Goal: Task Accomplishment & Management: Manage account settings

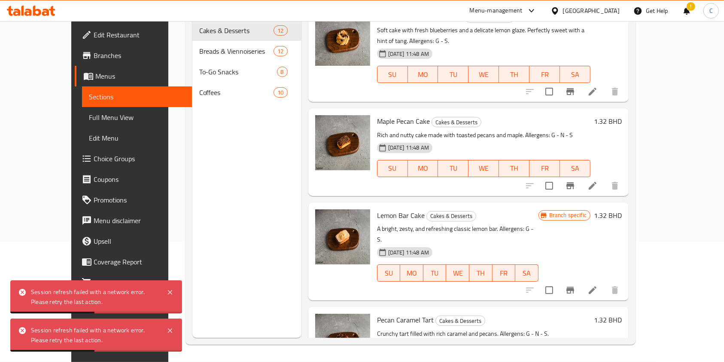
scroll to position [52, 0]
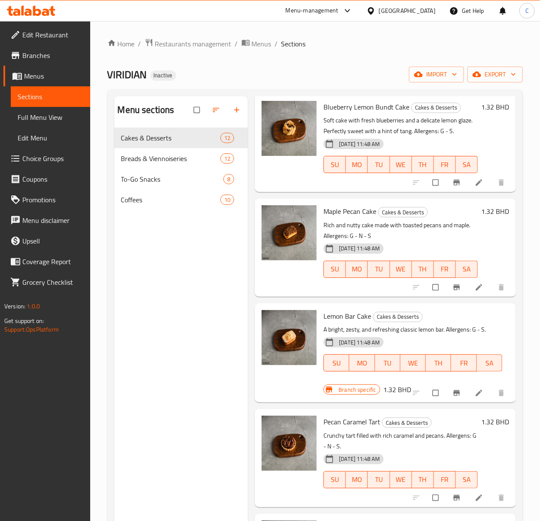
scroll to position [114, 0]
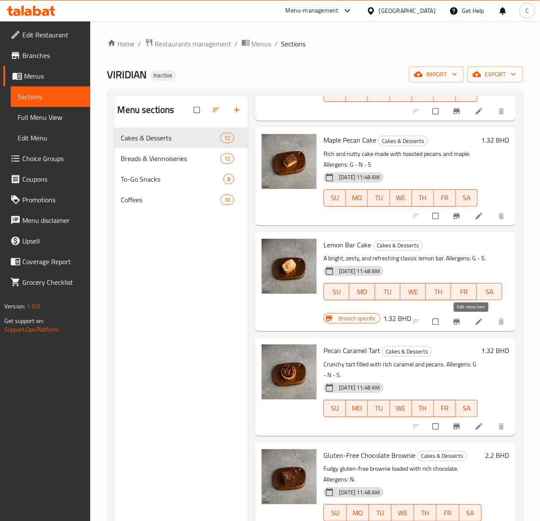
click at [475, 325] on icon at bounding box center [479, 322] width 9 height 9
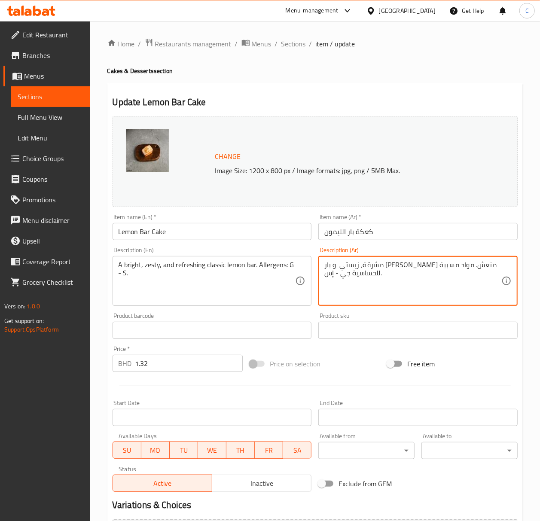
click at [397, 272] on textarea "مشرقة، زيستي و بار ليمون كلاسيكي منعش. مواد مسببة للحساسية جي - إس." at bounding box center [412, 281] width 177 height 41
click at [397, 270] on textarea "مشرقة، زيستي و بار ليمون كلاسيكي منعش. مواد مسببة للحساسية جي - إس." at bounding box center [412, 281] width 177 height 41
paste textarea "عكة ليمون كلاسيكية منعشة ولذيذة. مسببات الحساسية: ج ،ص"
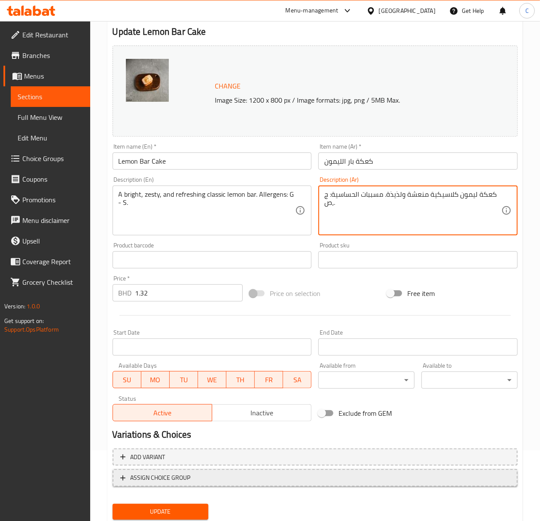
scroll to position [98, 0]
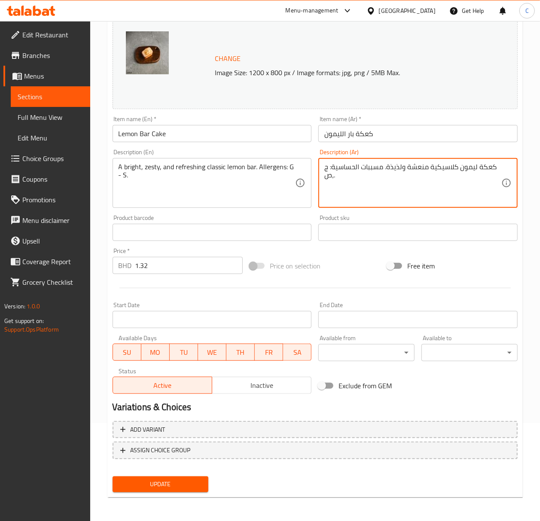
type textarea "كعكة ليمون كلاسيكية منعشة ولذيذة. مسببات الحساسية: ج ،ص."
drag, startPoint x: 181, startPoint y: 479, endPoint x: 186, endPoint y: 483, distance: 6.1
click at [180, 361] on span "Update" at bounding box center [160, 484] width 83 height 11
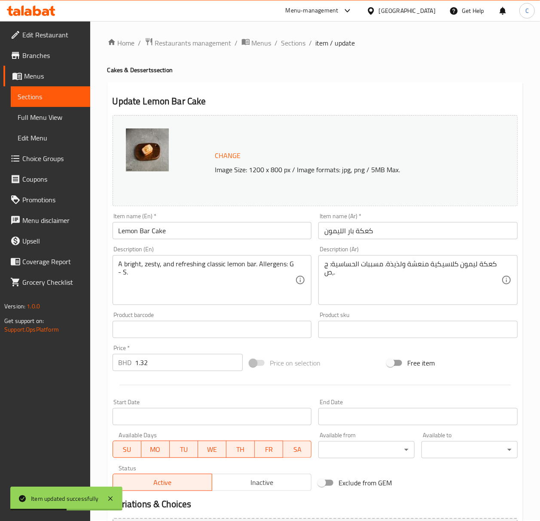
scroll to position [0, 0]
click at [296, 44] on span "Sections" at bounding box center [293, 44] width 24 height 10
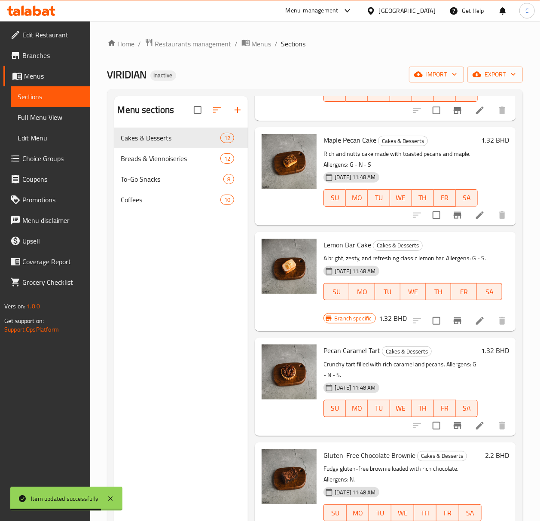
scroll to position [172, 0]
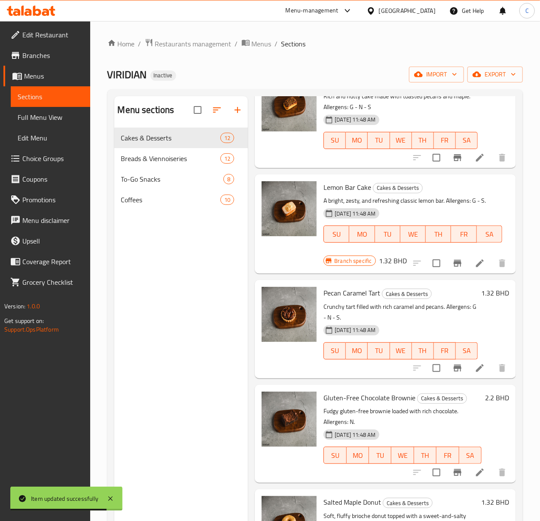
click at [468, 361] on li at bounding box center [480, 368] width 24 height 15
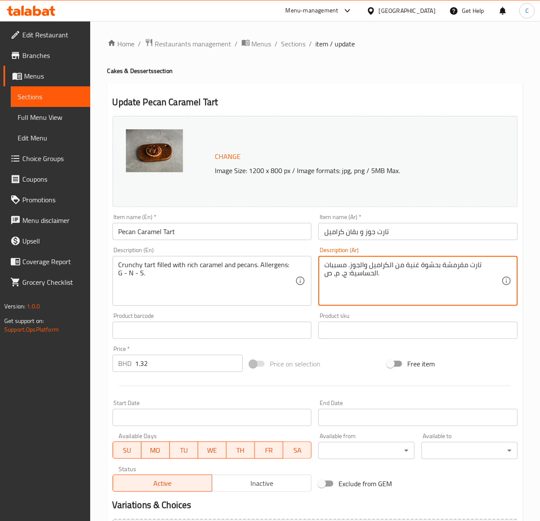
paste textarea "الجوز والكراميل"
type textarea "تارت مقرمشة بحشوة غنية من الكراميل والجوز. مسببات الحساسية: ج، م، ص."
click at [447, 231] on input "تارت جوز و بقان كراميل" at bounding box center [417, 231] width 199 height 17
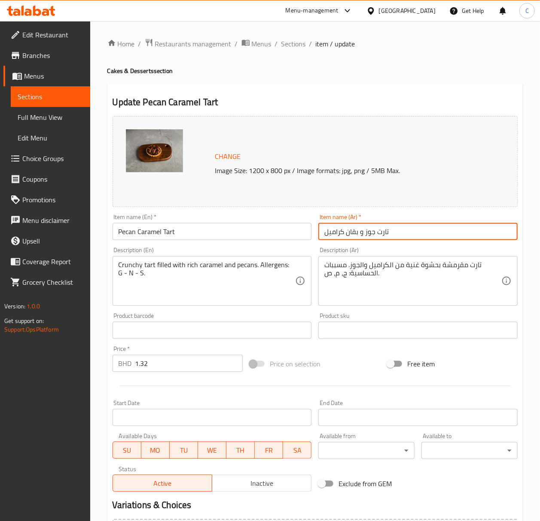
paste input "لجوز وال"
type input "تارت الجوز والكراميل"
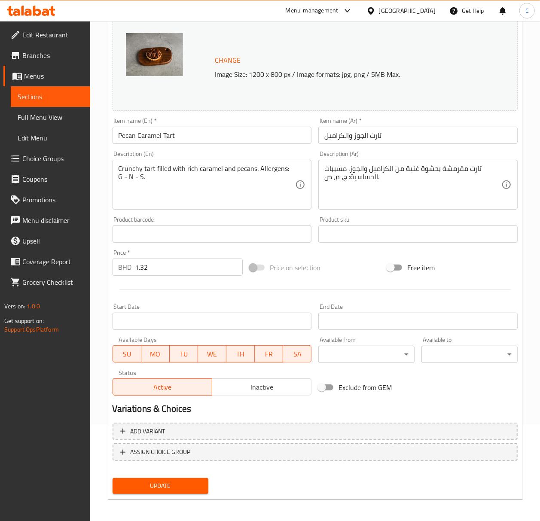
scroll to position [98, 0]
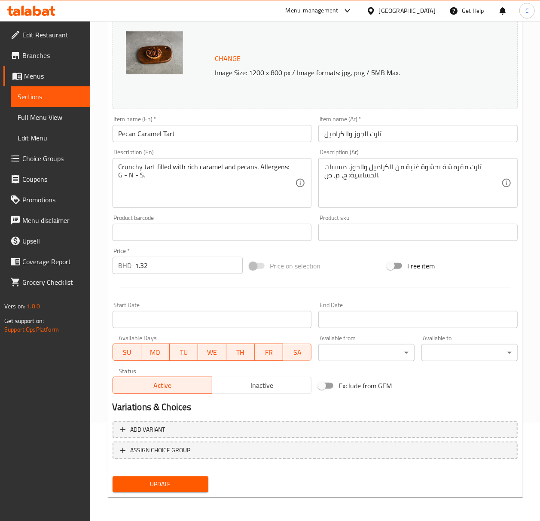
drag, startPoint x: 166, startPoint y: 478, endPoint x: 186, endPoint y: 486, distance: 21.6
click at [166, 361] on button "Update" at bounding box center [161, 485] width 96 height 16
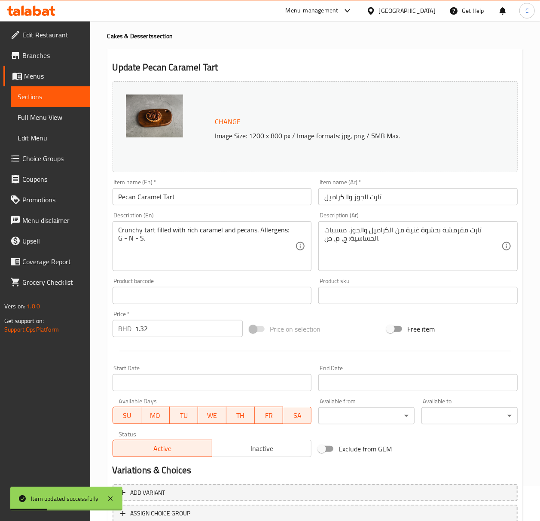
scroll to position [0, 0]
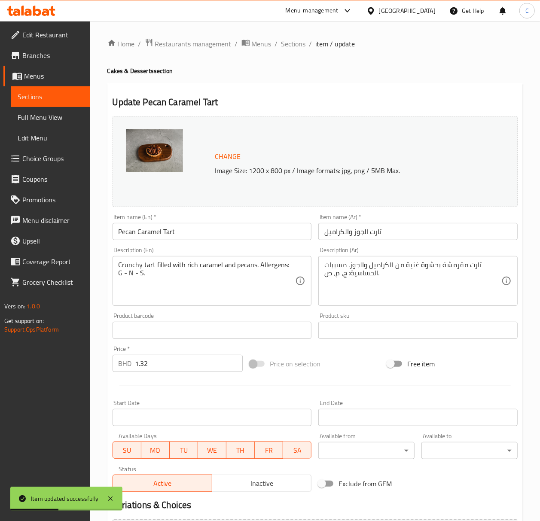
click at [299, 41] on span "Sections" at bounding box center [293, 44] width 24 height 10
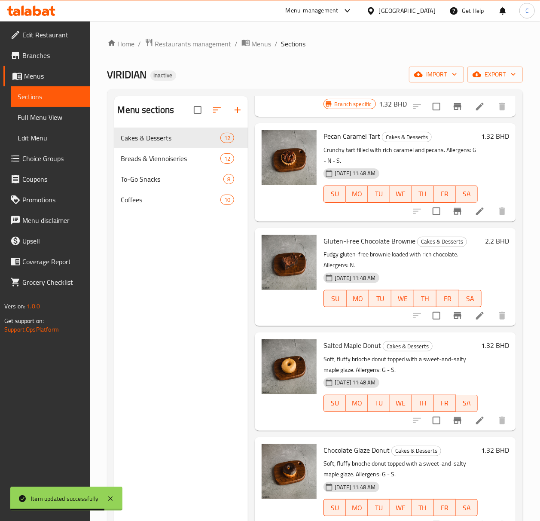
scroll to position [458, 0]
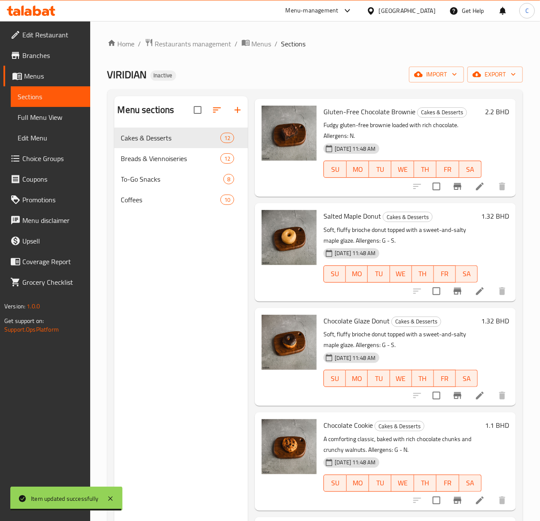
click at [468, 361] on li at bounding box center [480, 395] width 24 height 15
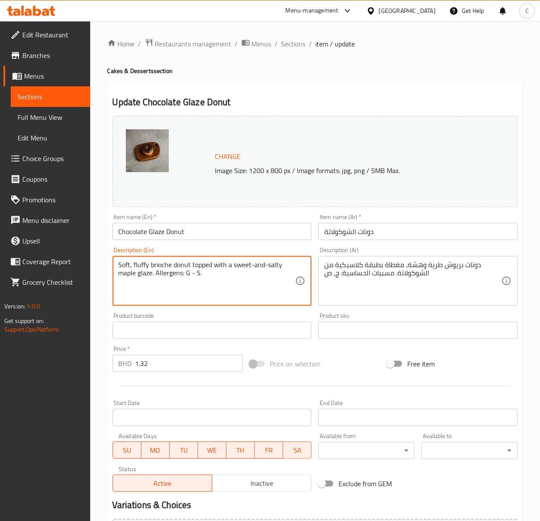
click at [286, 279] on textarea "Soft, fluffy brioche donut topped with a sweet-and-salty maple glaze. Allergens…" at bounding box center [207, 281] width 177 height 41
paste textarea "and fluffy brioche donut topped with a classic chocolat"
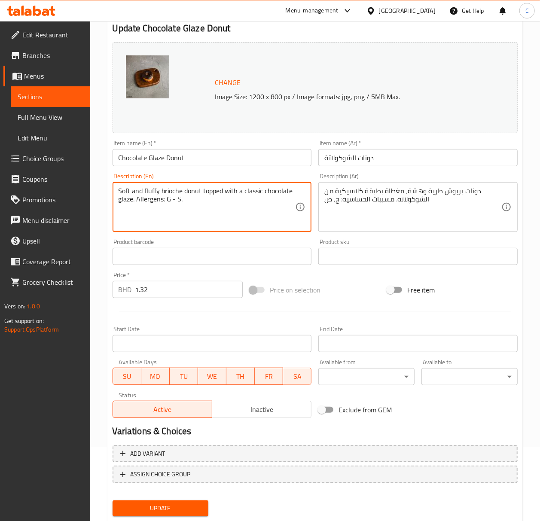
scroll to position [98, 0]
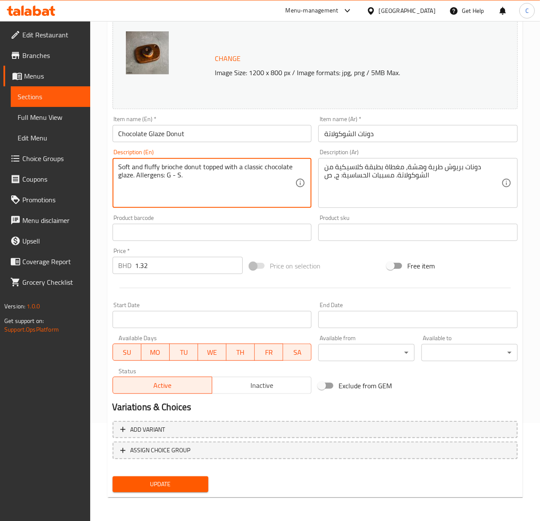
type textarea "Soft and fluffy brioche donut topped with a classic chocolate glaze. Allergens:…"
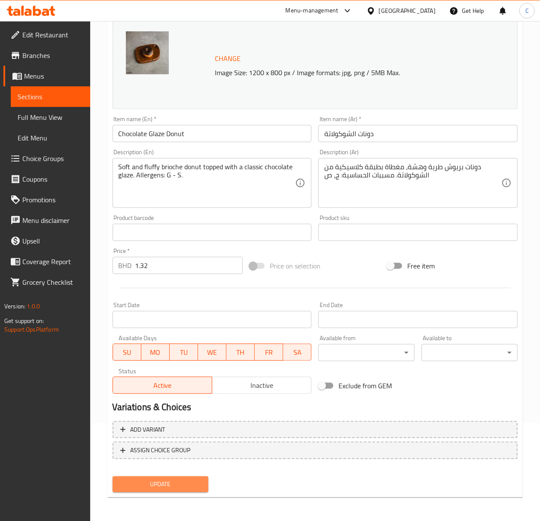
drag, startPoint x: 193, startPoint y: 481, endPoint x: 464, endPoint y: 404, distance: 282.7
click at [193, 361] on span "Update" at bounding box center [160, 484] width 83 height 11
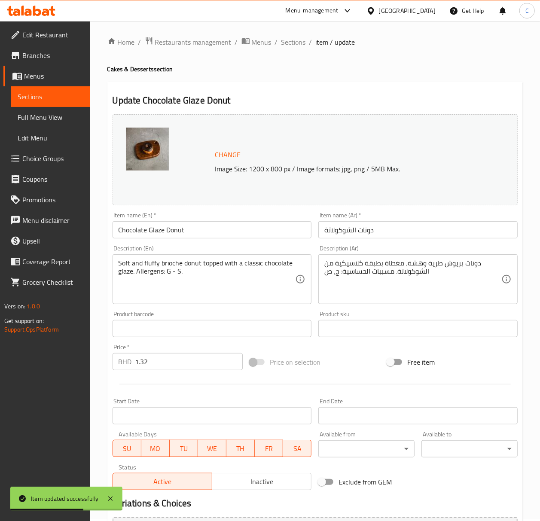
scroll to position [0, 0]
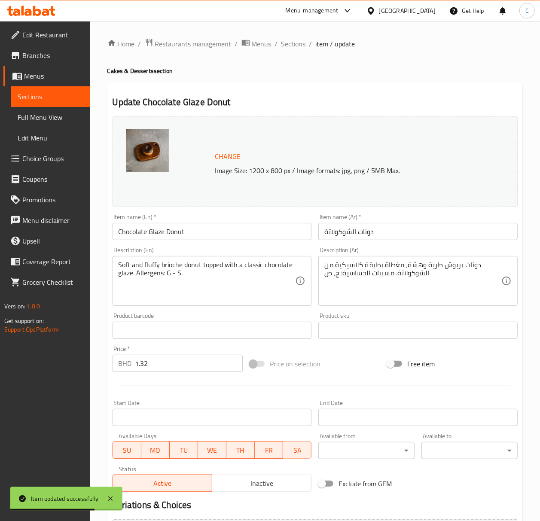
drag, startPoint x: 294, startPoint y: 46, endPoint x: 528, endPoint y: 19, distance: 235.3
click at [294, 46] on span "Sections" at bounding box center [293, 44] width 24 height 10
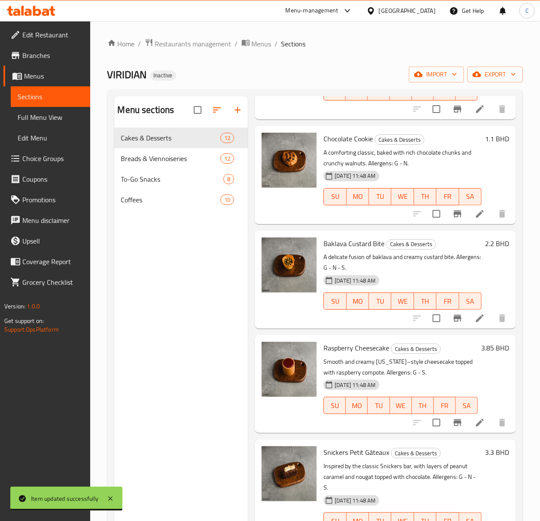
scroll to position [789, 0]
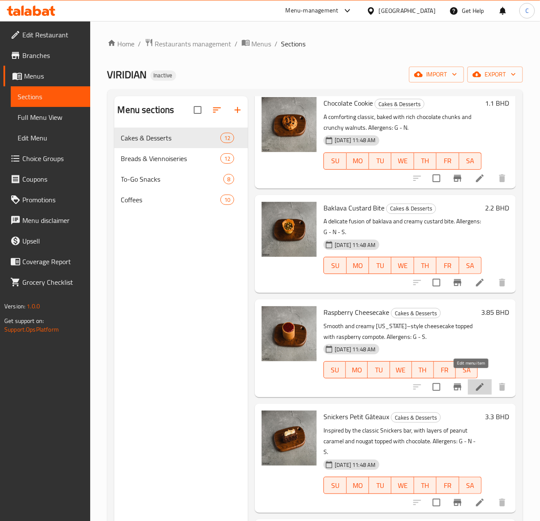
click at [475, 361] on icon at bounding box center [480, 387] width 10 height 10
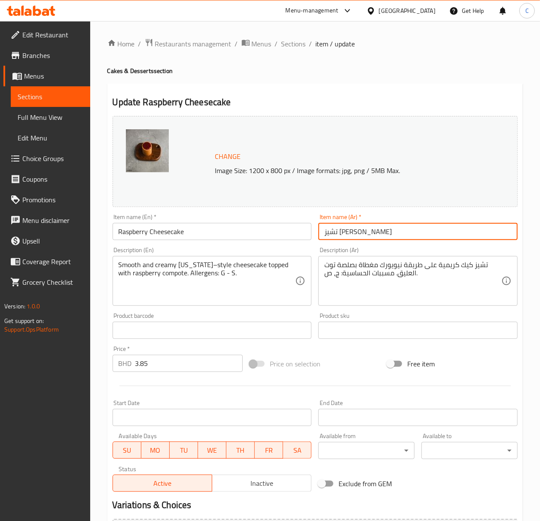
click at [420, 232] on input "تشيز كيك رازبيري" at bounding box center [417, 231] width 199 height 17
paste input "وت العليق"
type input "تشيز كيك توت العليق"
click at [411, 220] on div "Item name (Ar)   * تشيز كيك توت العليق Item name (Ar) *" at bounding box center [417, 227] width 199 height 26
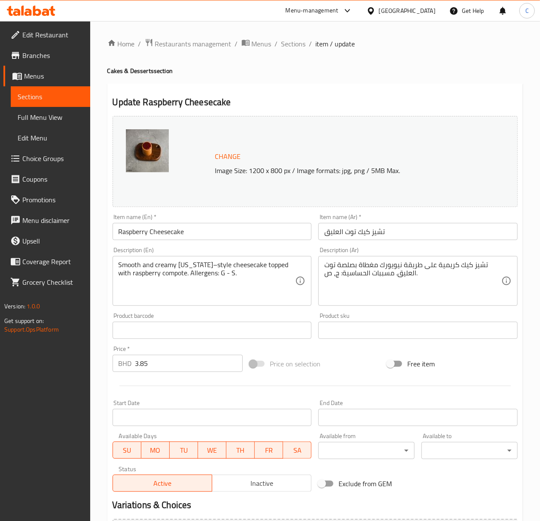
click at [411, 227] on input "تشيز كيك توت العليق" at bounding box center [417, 231] width 199 height 17
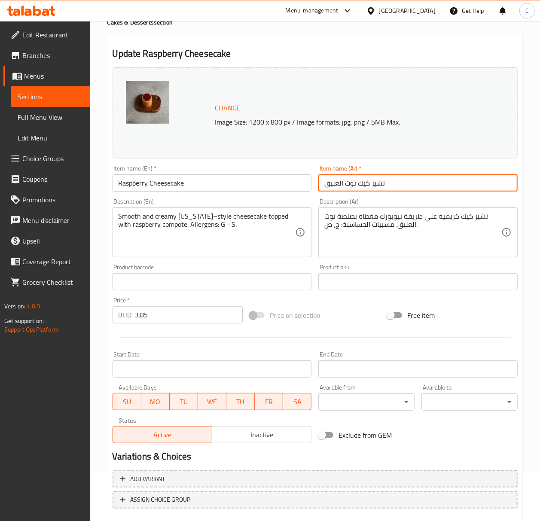
scroll to position [98, 0]
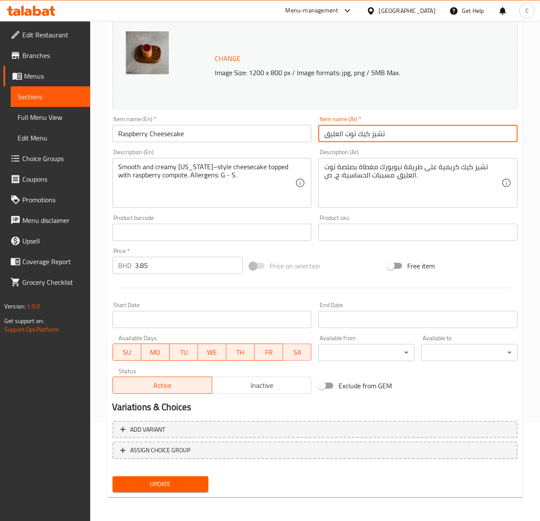
drag, startPoint x: 162, startPoint y: 480, endPoint x: 523, endPoint y: 467, distance: 361.2
click at [160, 361] on span "Update" at bounding box center [160, 484] width 83 height 11
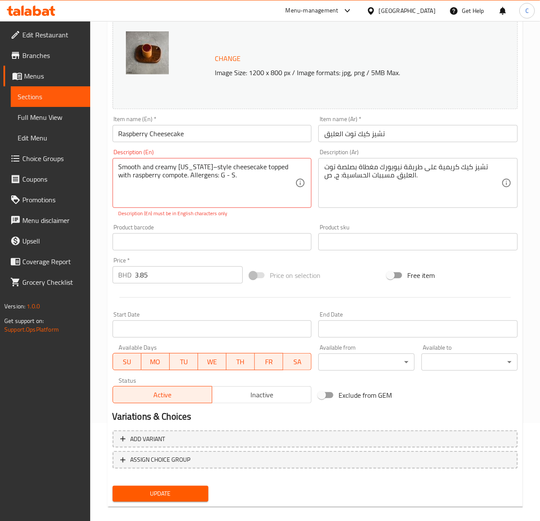
click at [224, 191] on textarea "Smooth and creamy [US_STATE]–style cheesecake topped with raspberry compote. Al…" at bounding box center [207, 183] width 177 height 41
click at [238, 217] on p "Description (En) must be in English characters only" at bounding box center [212, 214] width 187 height 8
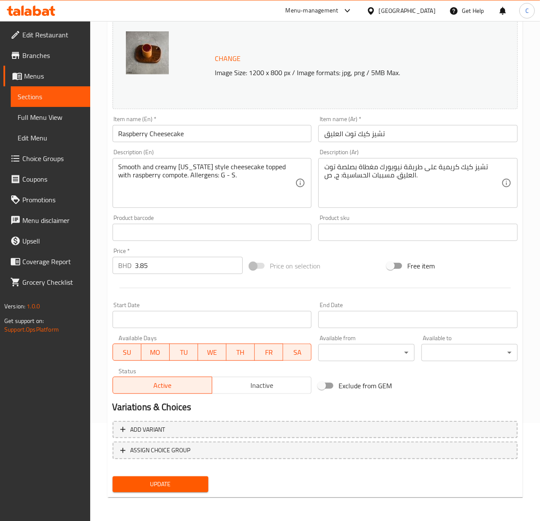
click at [310, 222] on div "Product barcode Product barcode" at bounding box center [212, 228] width 199 height 26
click at [389, 138] on input "تشيز كيك توت العليق" at bounding box center [417, 133] width 199 height 17
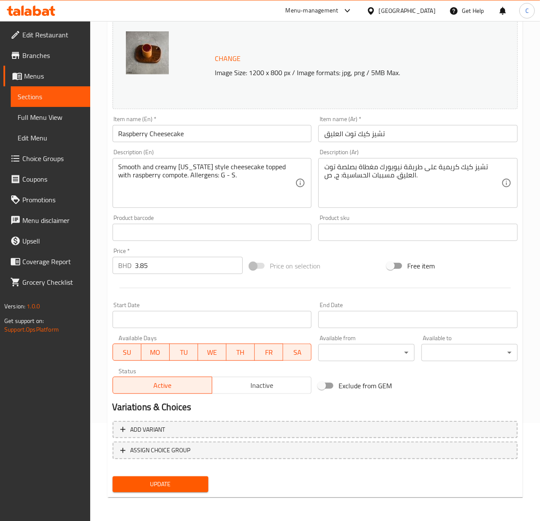
click at [352, 259] on div "Price on selection" at bounding box center [315, 265] width 138 height 23
drag, startPoint x: 441, startPoint y: 260, endPoint x: 418, endPoint y: 250, distance: 25.1
click at [441, 260] on div "Free item" at bounding box center [453, 265] width 138 height 23
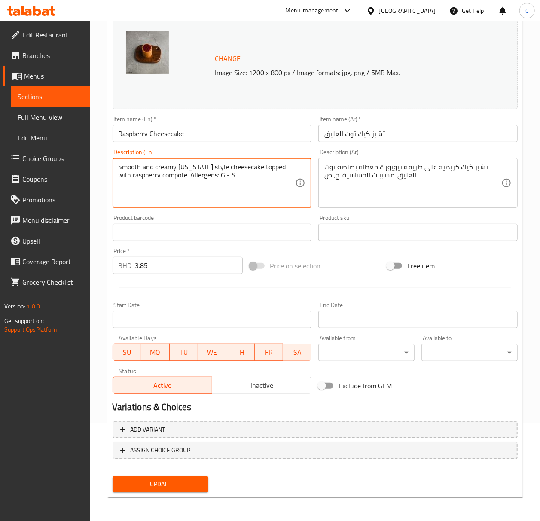
click at [190, 171] on textarea "Smooth and creamy New York style cheesecake topped with raspberry compote. Alle…" at bounding box center [207, 183] width 177 height 41
type textarea "Smooth and creamy New - York style cheesecake topped with raspberry compote. Al…"
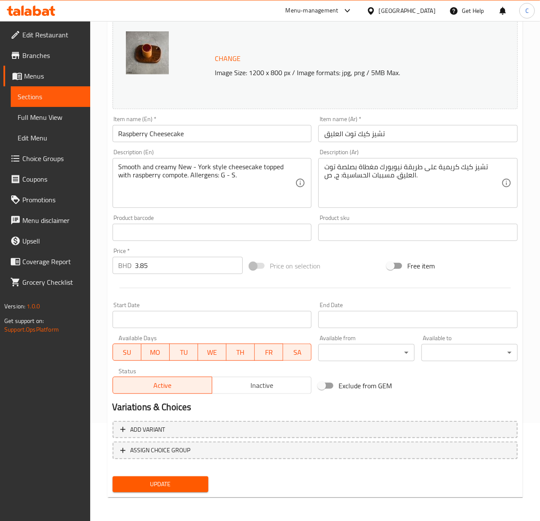
click at [345, 281] on div at bounding box center [315, 288] width 412 height 21
click at [158, 361] on button "Update" at bounding box center [161, 485] width 96 height 16
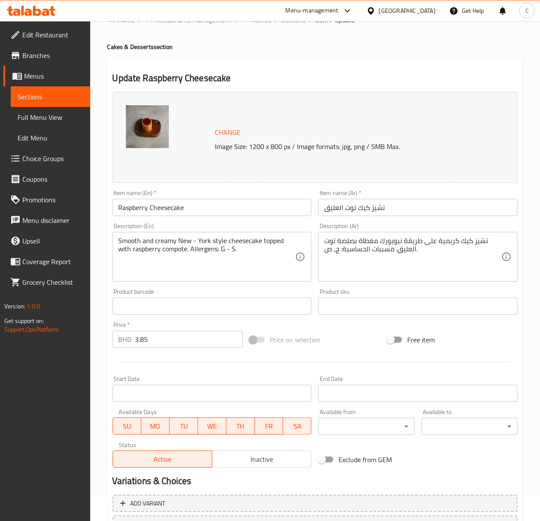
scroll to position [0, 0]
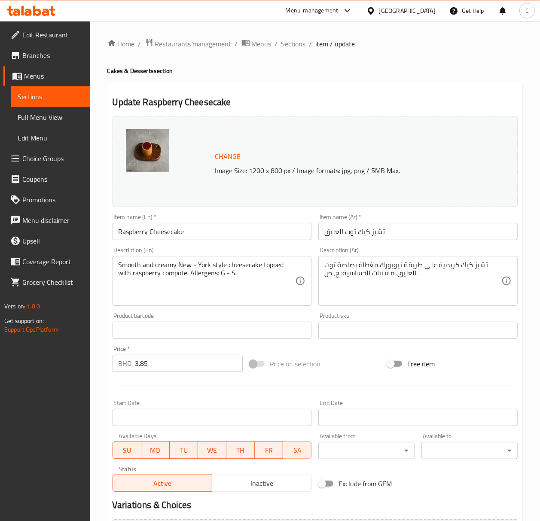
click at [296, 50] on div "Home / Restaurants management / Menus / Sections / item / update Cakes & Desser…" at bounding box center [315, 320] width 416 height 564
click at [295, 47] on span "Sections" at bounding box center [293, 44] width 24 height 10
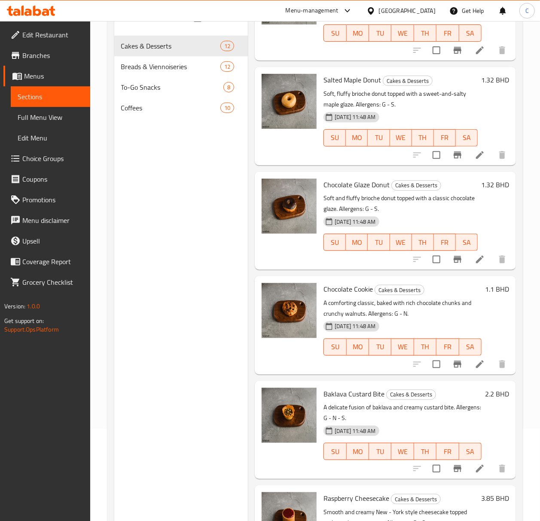
scroll to position [6, 0]
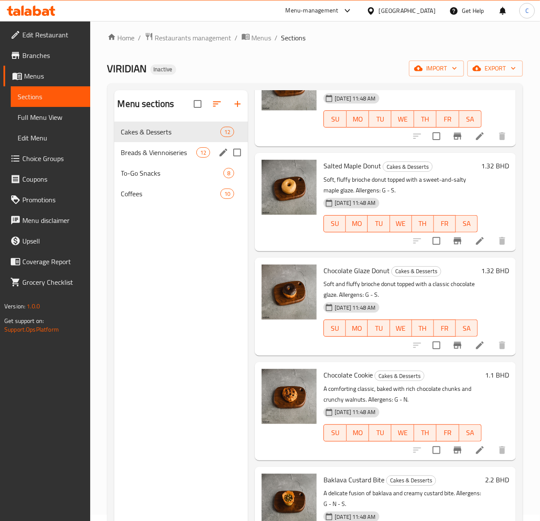
click at [144, 152] on span "Breads & Viennoiseries" at bounding box center [159, 152] width 76 height 10
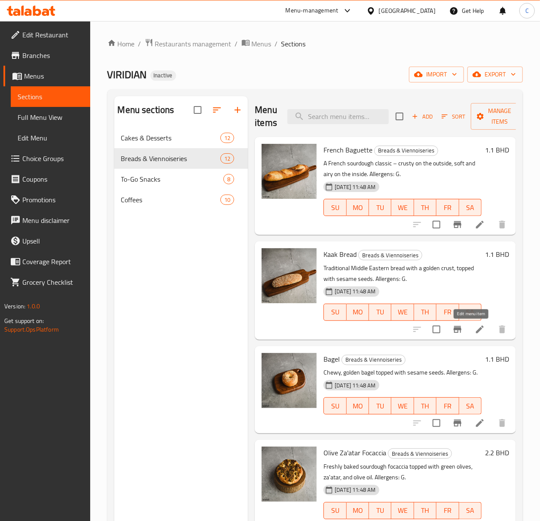
click at [475, 326] on icon at bounding box center [480, 329] width 10 height 10
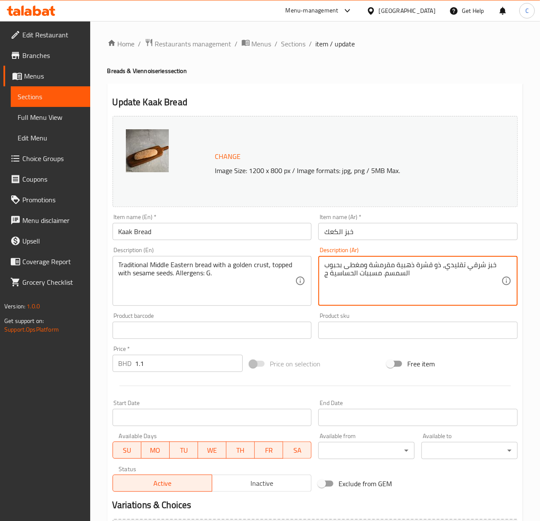
paste textarea ": ج."
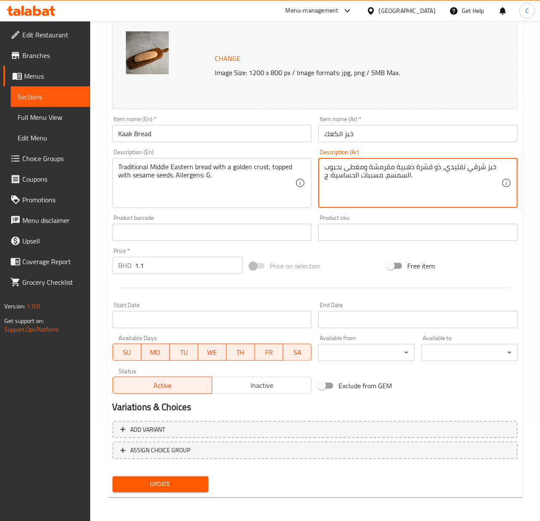
type textarea "خبز شرقي تقليدي، ذو قشرة ذهبية مقرمشة ومغطى بحبوب السمسم. مسببات الحساسية: ج."
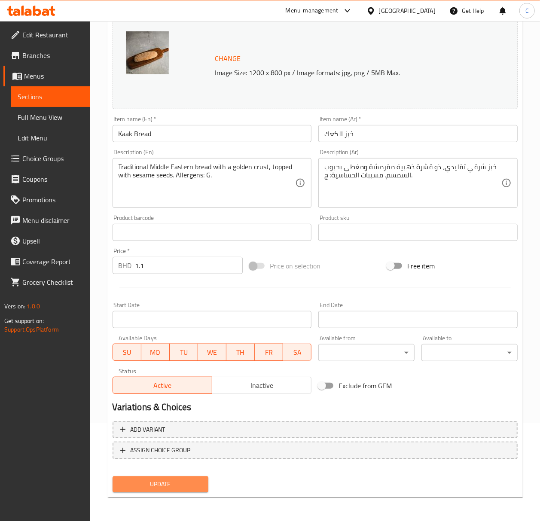
click at [182, 361] on span "Update" at bounding box center [160, 484] width 83 height 11
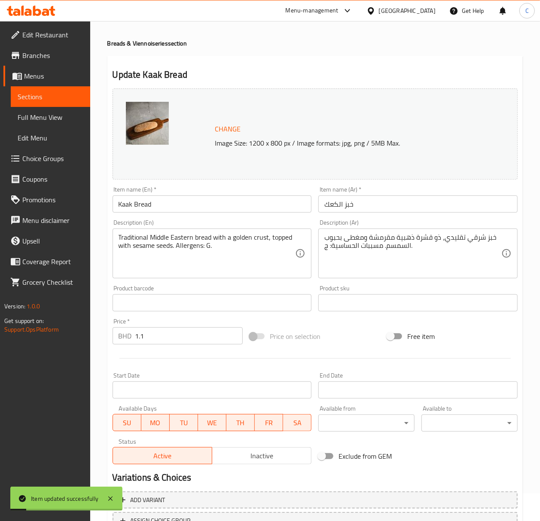
scroll to position [0, 0]
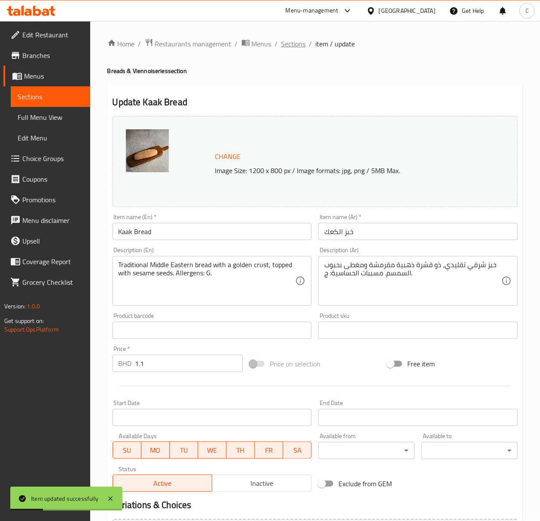
click at [299, 47] on span "Sections" at bounding box center [293, 44] width 24 height 10
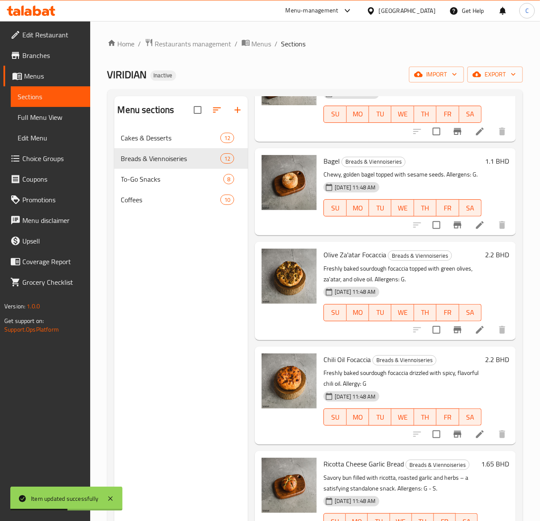
scroll to position [172, 0]
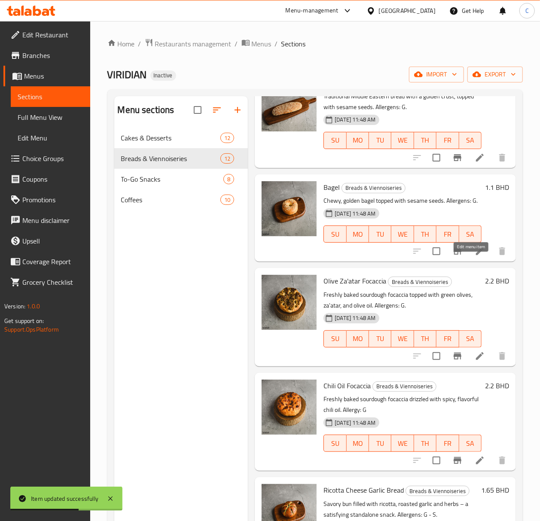
click at [475, 257] on icon at bounding box center [480, 251] width 10 height 10
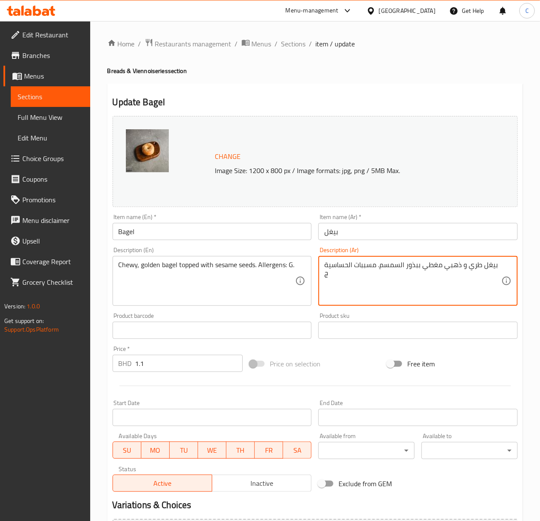
paste textarea "بز البيغل الطري والذهبي، مزين ببذور السمسم. مسببات الحساسية: ج."
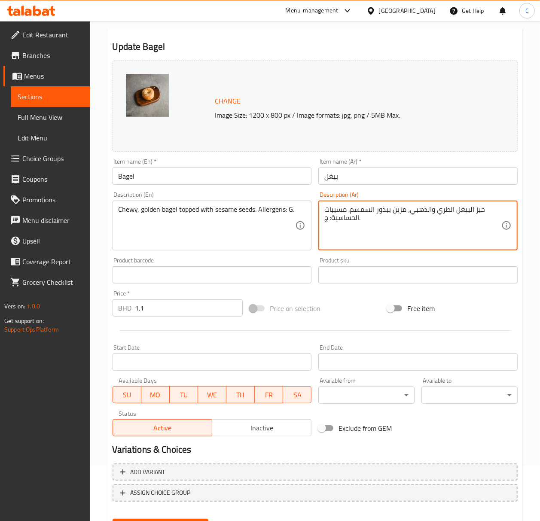
scroll to position [98, 0]
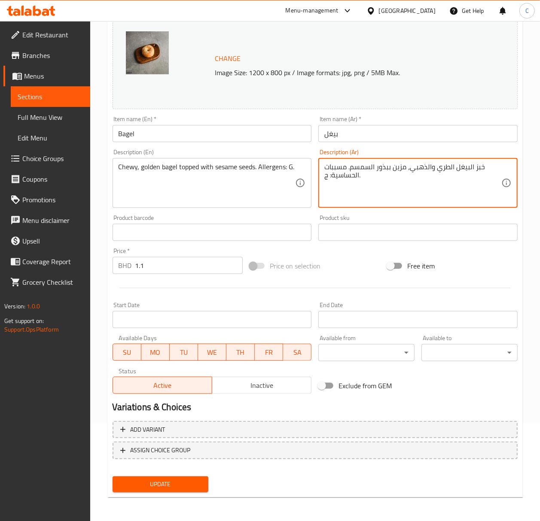
type textarea "خبز البيغل الطري والذهبي، مزين ببذور السمسم. مسببات الحساسية: ج."
click at [188, 361] on span "Update" at bounding box center [160, 484] width 83 height 11
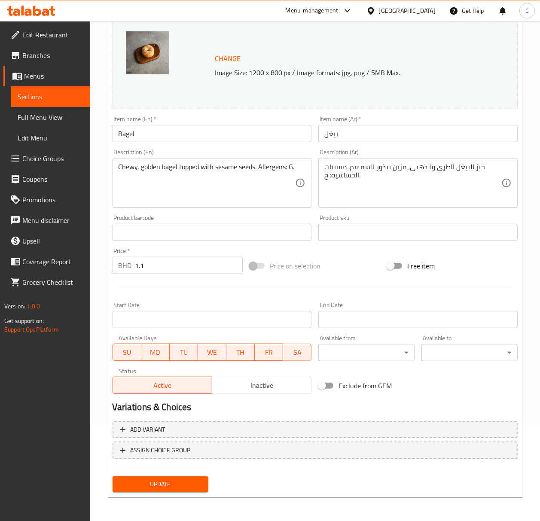
drag, startPoint x: 131, startPoint y: 486, endPoint x: 461, endPoint y: 196, distance: 439.7
click at [131, 361] on span "Update" at bounding box center [160, 484] width 83 height 11
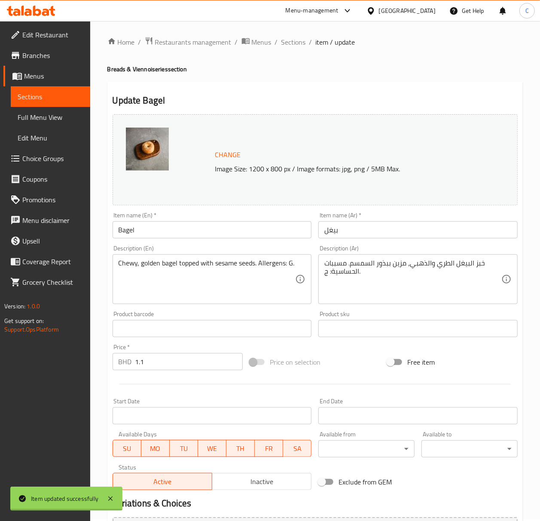
scroll to position [0, 0]
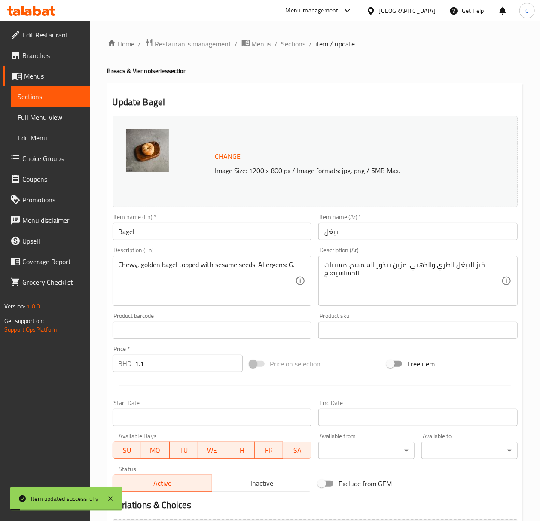
click at [293, 45] on span "Sections" at bounding box center [293, 44] width 24 height 10
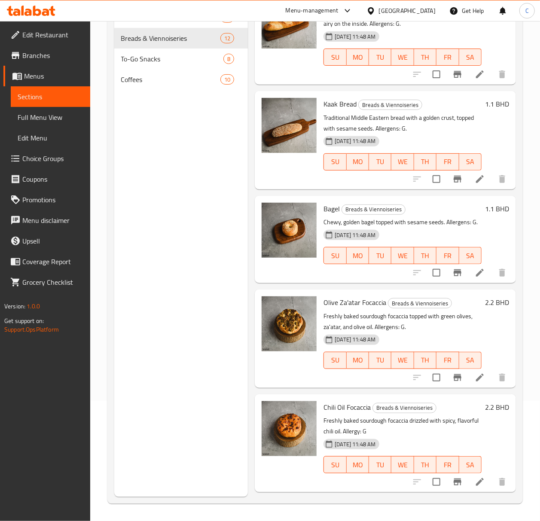
scroll to position [57, 0]
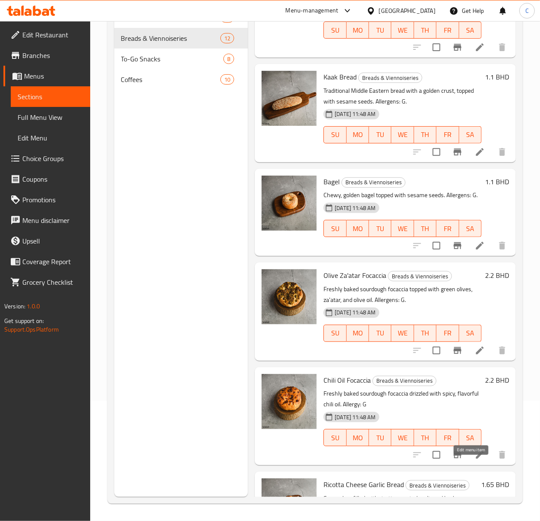
click at [476, 361] on icon at bounding box center [480, 455] width 8 height 8
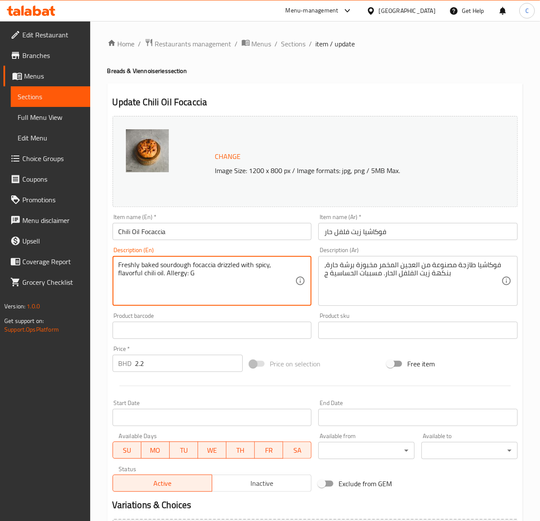
paste textarea "ens: G."
type textarea "Freshly baked sourdough focaccia drizzled with spicy, flavorful chili oil. Alle…"
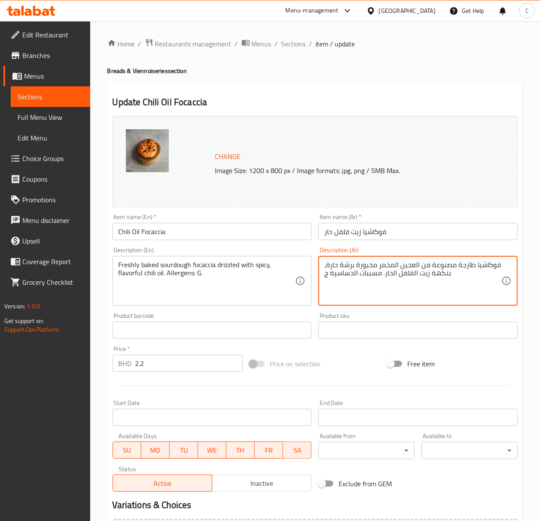
paste textarea "، المرشوش بزيت الفلفل الحار. مسببات الحساسية: ج."
type textarea "فوكاشيا طازجة مصنوعة من العجين المخمر، المرشوش بزيت الفلفل الحار. مسببات الحساس…"
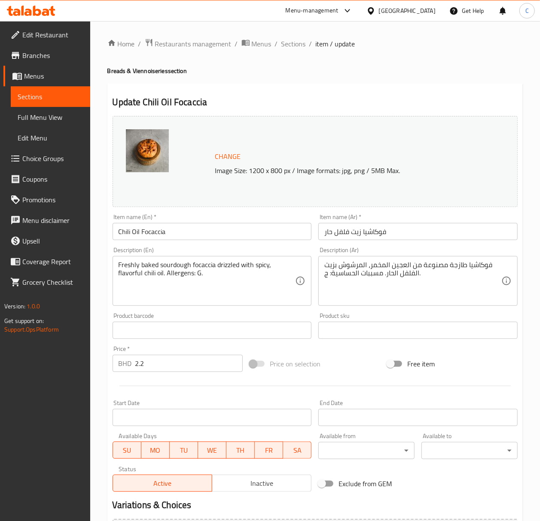
click at [399, 239] on input "فوكاشيا زيت فلفل حار" at bounding box center [417, 231] width 199 height 17
paste input "الفلفل"
type input "فوكاشيا زيت الفلفل"
click at [449, 312] on div "Product sku Product sku" at bounding box center [418, 325] width 206 height 33
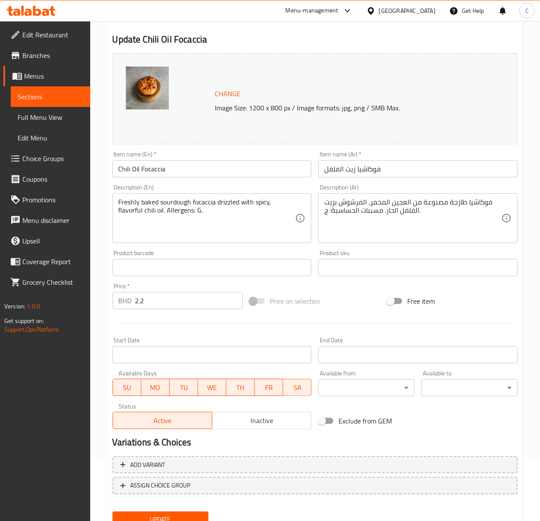
scroll to position [98, 0]
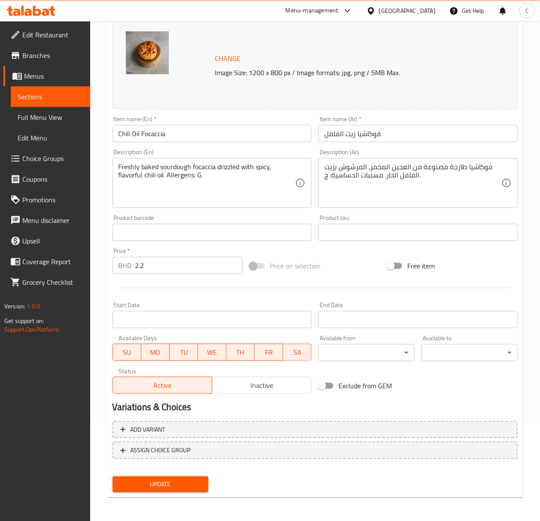
click at [180, 361] on span "Update" at bounding box center [160, 484] width 83 height 11
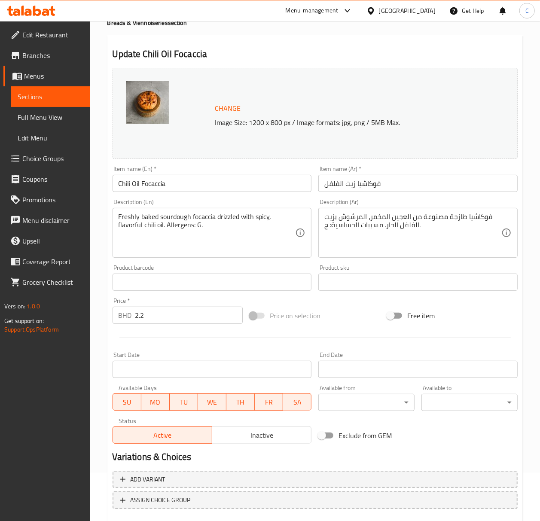
scroll to position [0, 0]
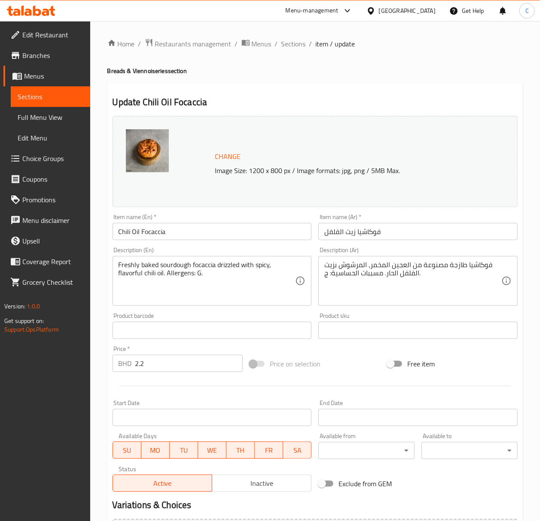
drag, startPoint x: 293, startPoint y: 40, endPoint x: 518, endPoint y: 6, distance: 227.3
click at [293, 40] on span "Sections" at bounding box center [293, 44] width 24 height 10
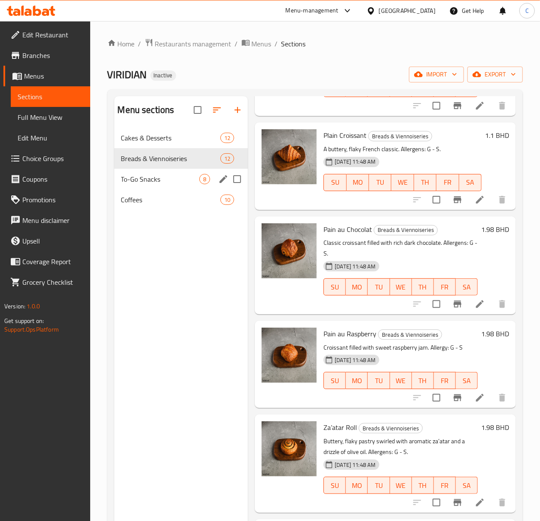
click at [170, 176] on span "To-Go Snacks" at bounding box center [160, 179] width 79 height 10
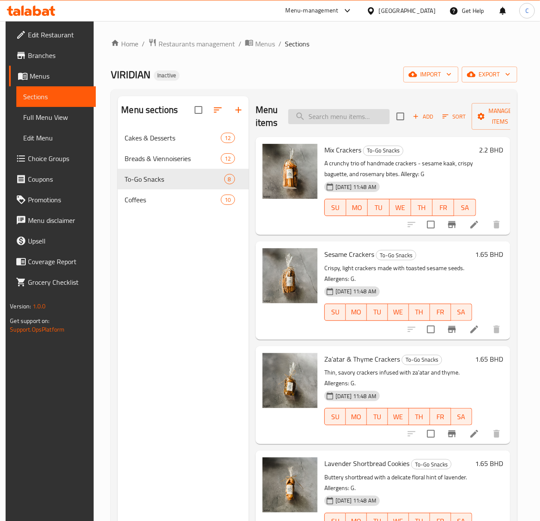
click at [343, 121] on input "search" at bounding box center [338, 116] width 101 height 15
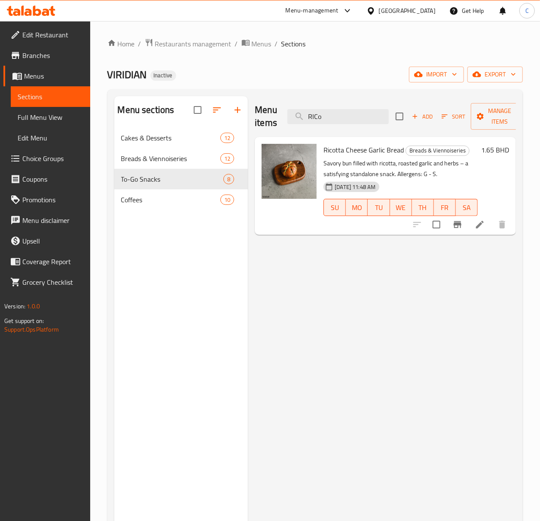
type input "RICo"
click at [480, 223] on icon at bounding box center [480, 225] width 10 height 10
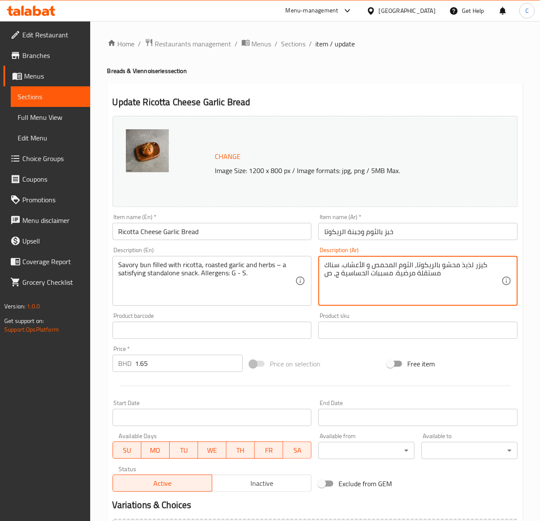
paste textarea "رغيف طري محشو بجبنة الريكوتا والثوم المحمص والأعشاب. مثالي كوجبة خفيفة مشبعة. م…"
type textarea "رغيف طري محشو بجبنة الريكوتا والثوم المحمص والأعشاب. مثالي كوجبة خفيفة مشبعة. م…"
click at [314, 245] on div "Description (En) Savory bun filled with ricotta, roasted garlic and herbs – a s…" at bounding box center [212, 277] width 206 height 66
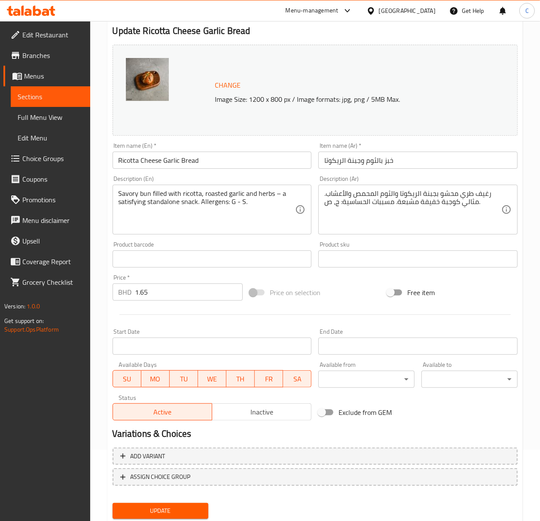
scroll to position [98, 0]
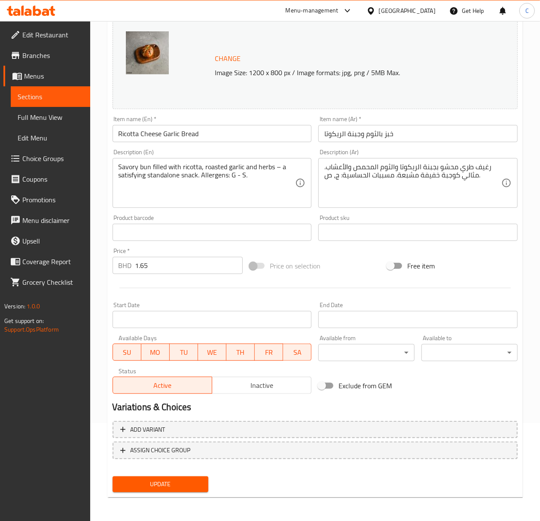
click at [169, 361] on button "Update" at bounding box center [161, 485] width 96 height 16
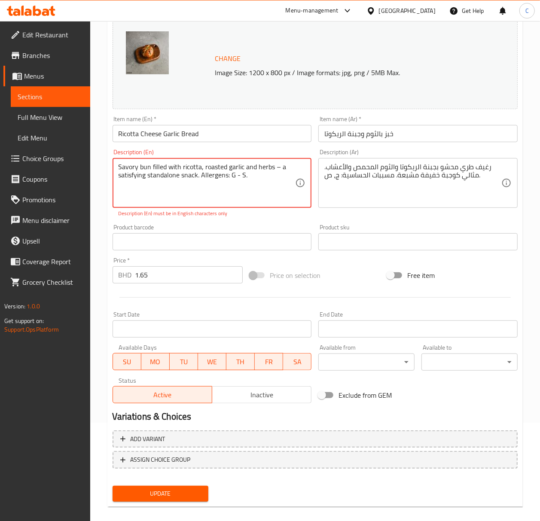
click at [277, 168] on textarea "Savory bun filled with ricotta, roasted garlic and herbs – a satisfying standal…" at bounding box center [207, 183] width 177 height 41
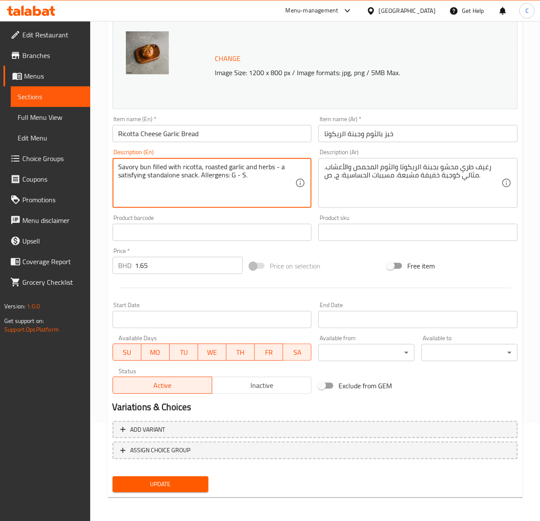
type textarea "Savory bun filled with ricotta, roasted garlic and herbs - a satisfying standal…"
click at [167, 361] on span "Update" at bounding box center [160, 484] width 83 height 11
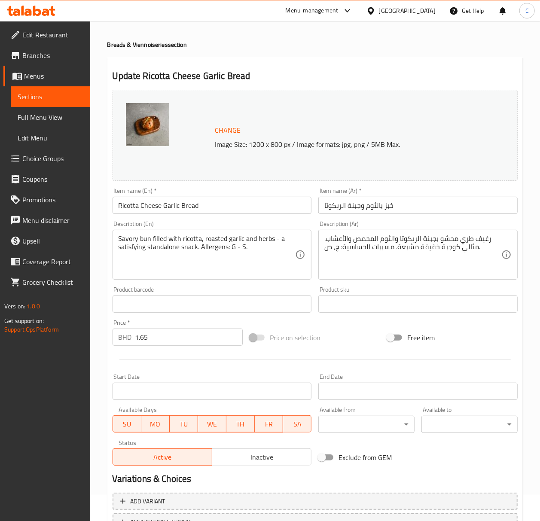
scroll to position [0, 0]
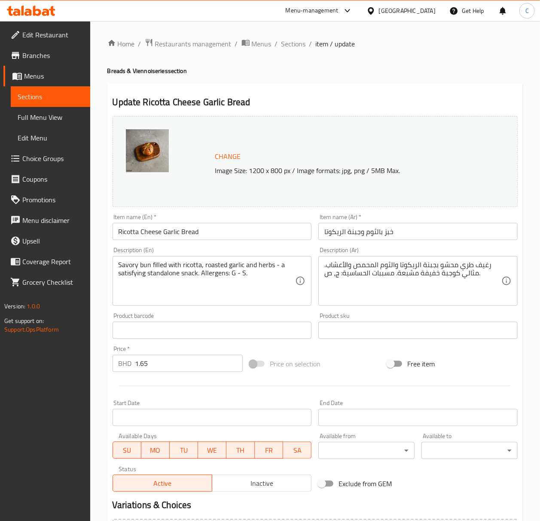
click at [298, 43] on span "Sections" at bounding box center [293, 44] width 24 height 10
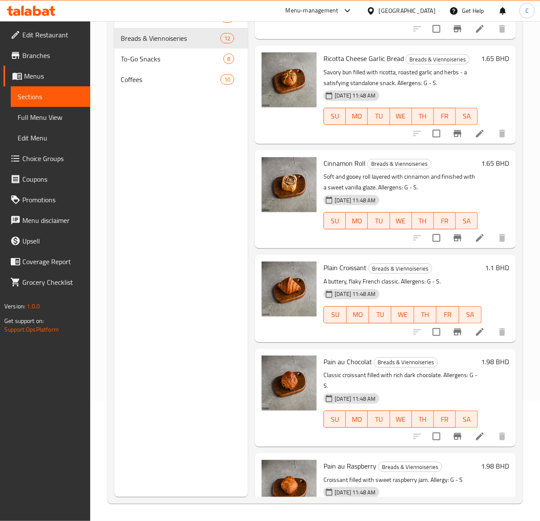
scroll to position [468, 0]
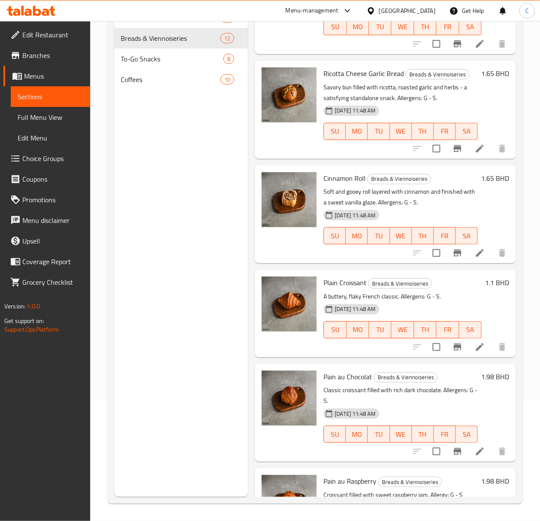
click at [477, 361] on li at bounding box center [480, 451] width 24 height 15
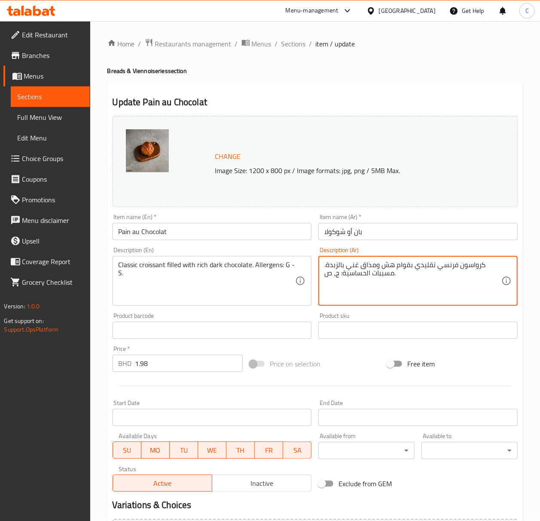
paste textarea "بان أو كلاسيكي محشو بالشوكولاتة الداكنة الغني"
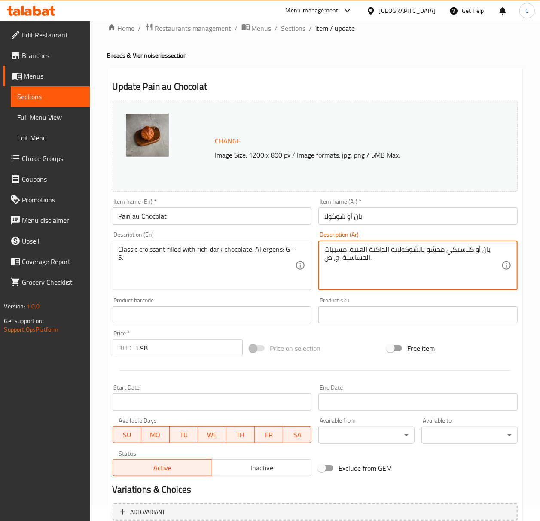
scroll to position [98, 0]
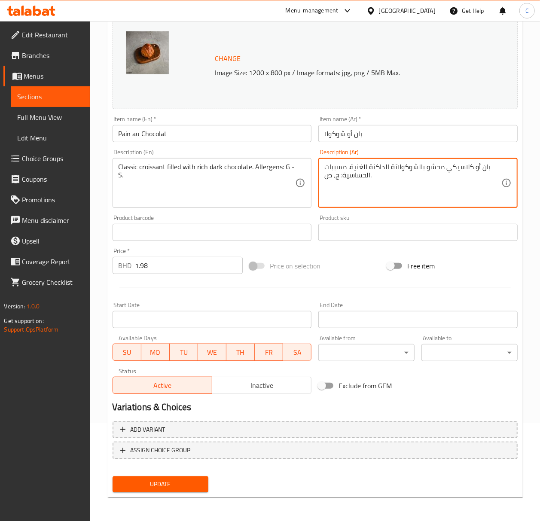
type textarea "بان أو كلاسيكي محشو بالشوكولاتة الداكنة الغنية. مسببات الحساسية: ج، ص."
click at [188, 361] on span "Update" at bounding box center [160, 484] width 83 height 11
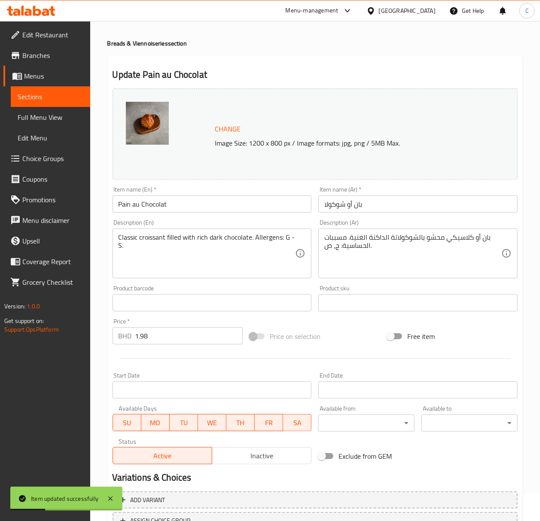
scroll to position [0, 0]
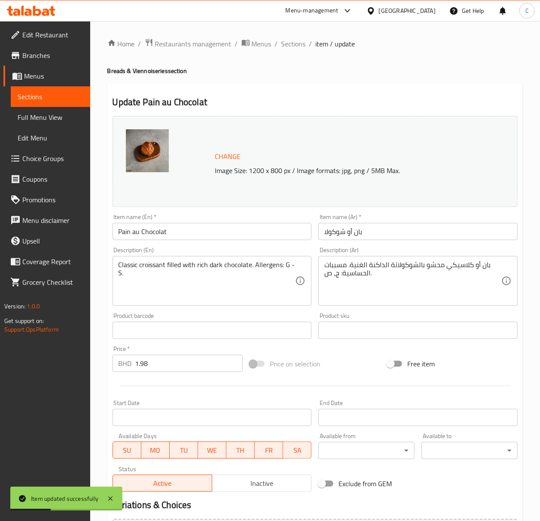
drag, startPoint x: 303, startPoint y: 43, endPoint x: 523, endPoint y: 42, distance: 220.9
click at [303, 43] on span "Sections" at bounding box center [293, 44] width 24 height 10
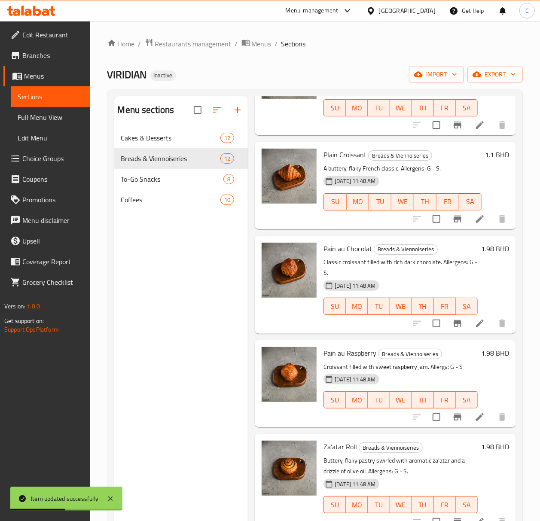
scroll to position [755, 0]
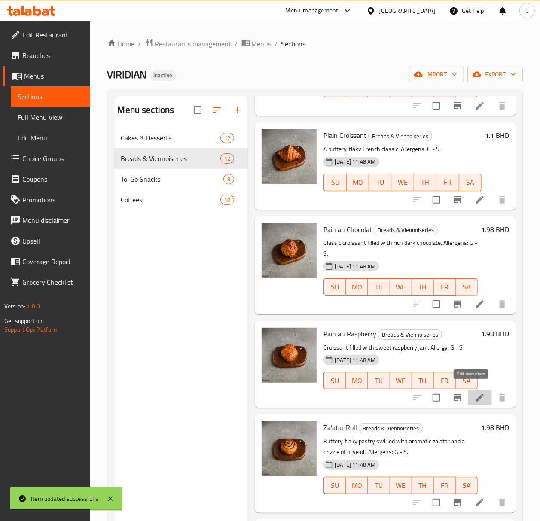
click at [476, 361] on icon at bounding box center [480, 398] width 8 height 8
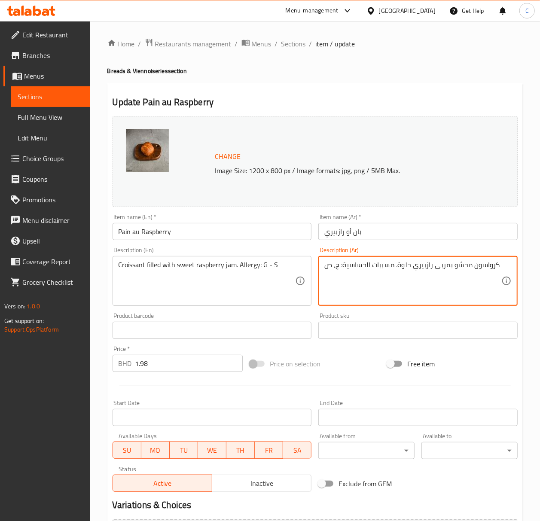
paste textarea "بان أو كلاسيكي محشو بمربى توت العليق. مسببات الحساسية: ج، ص."
type textarea "بان أو كلاسيكي محشو بمربى توت العليق. مسببات الحساسية: ج، ص."
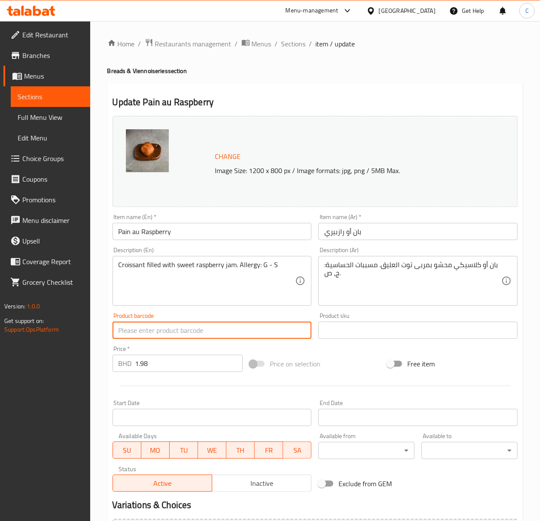
click at [394, 226] on input "بان أو رازبيري" at bounding box center [417, 231] width 199 height 17
click at [409, 226] on input "بان أو رازبيري" at bounding box center [417, 231] width 199 height 17
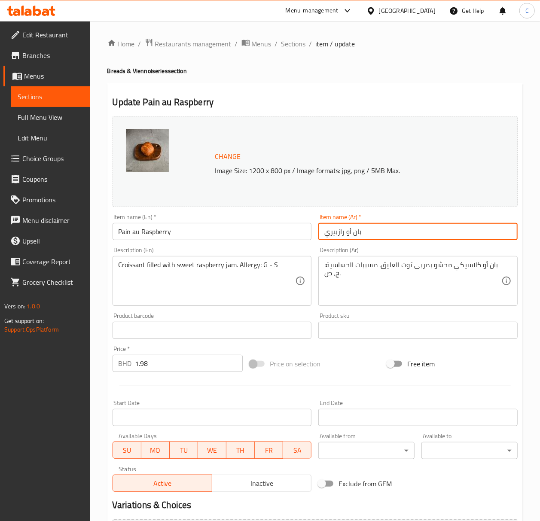
click at [409, 225] on input "بان أو رازبيري" at bounding box center [417, 231] width 199 height 17
paste input "وت العليق"
type input "بان أو توت العليق"
click at [466, 55] on div "Home / Restaurants management / Menus / Sections / item / update Breads & Vienn…" at bounding box center [315, 320] width 416 height 564
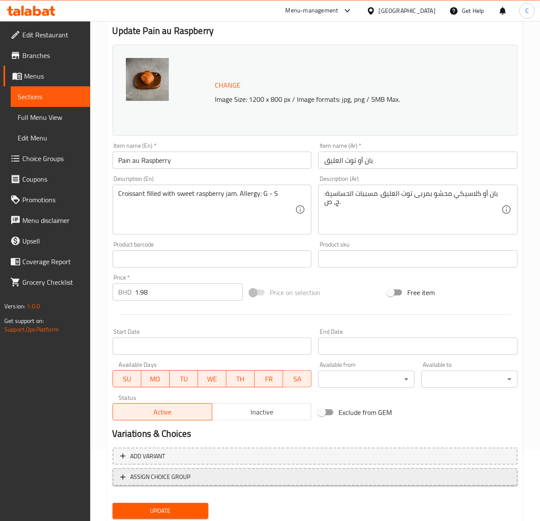
scroll to position [98, 0]
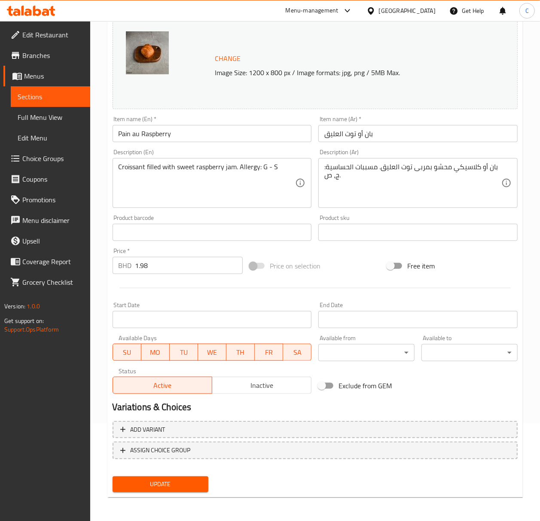
drag, startPoint x: 175, startPoint y: 477, endPoint x: 208, endPoint y: 473, distance: 33.4
click at [175, 361] on button "Update" at bounding box center [161, 485] width 96 height 16
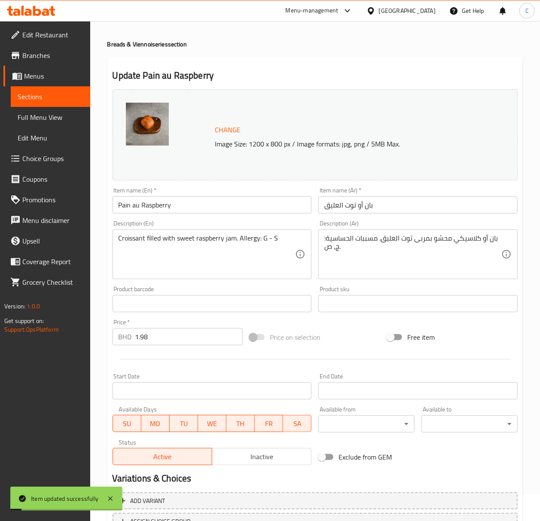
scroll to position [0, 0]
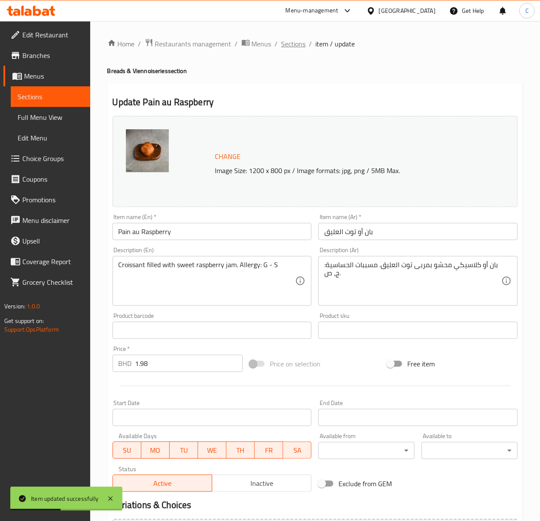
click at [298, 46] on span "Sections" at bounding box center [293, 44] width 24 height 10
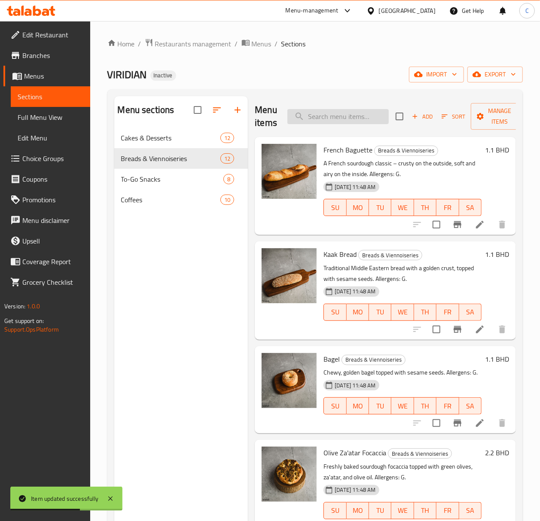
click at [358, 120] on input "search" at bounding box center [337, 116] width 101 height 15
type input "almon"
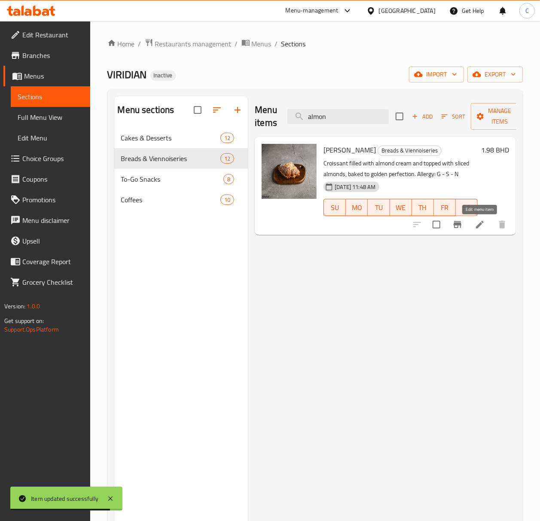
click at [476, 223] on icon at bounding box center [480, 225] width 10 height 10
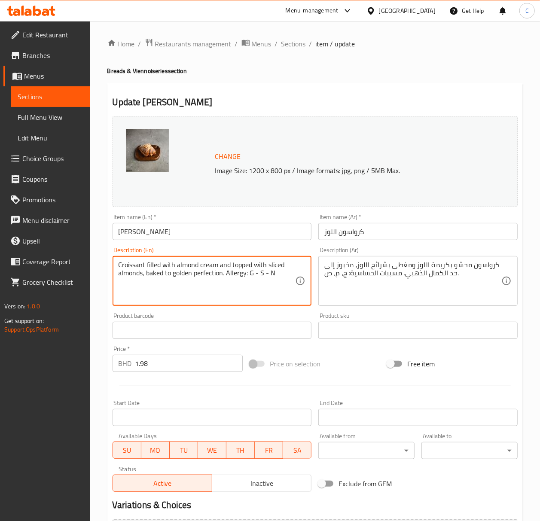
paste textarea "ens: G - N - S."
type textarea "Croissant filled with almond cream and topped with sliced almonds, baked to gol…"
click at [330, 359] on div "Price on selection" at bounding box center [315, 363] width 138 height 23
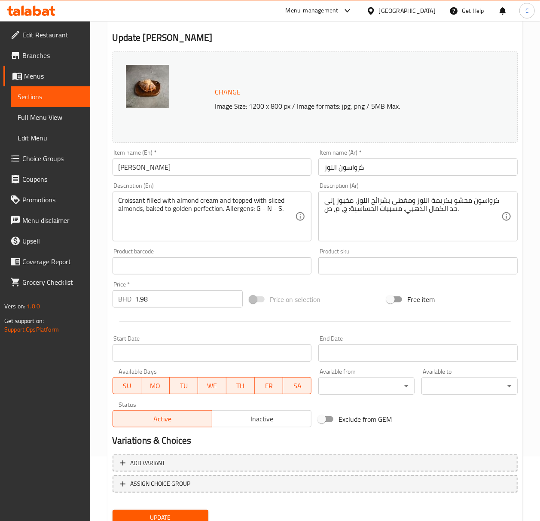
scroll to position [98, 0]
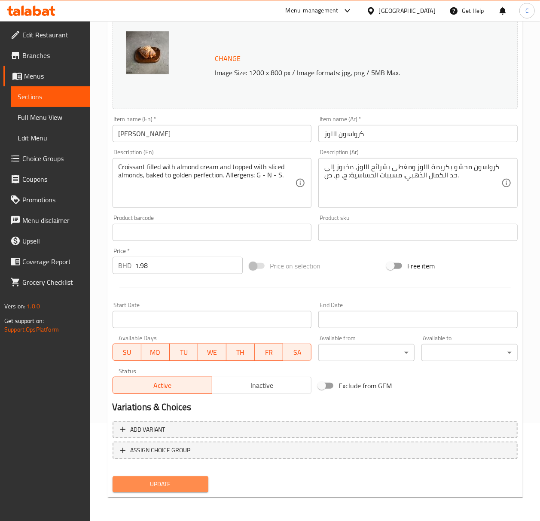
drag, startPoint x: 193, startPoint y: 483, endPoint x: 305, endPoint y: 458, distance: 114.6
click at [193, 361] on span "Update" at bounding box center [160, 484] width 83 height 11
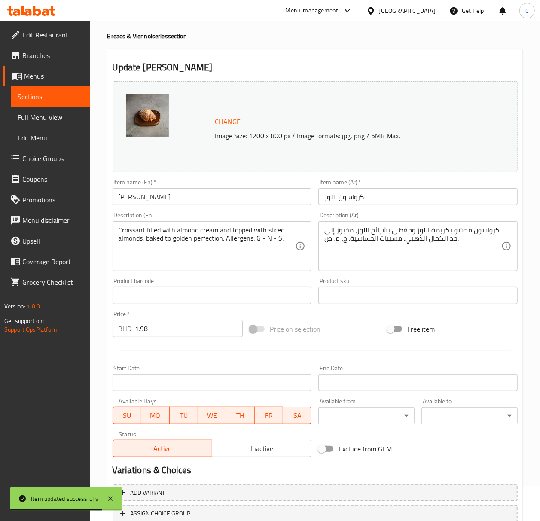
scroll to position [0, 0]
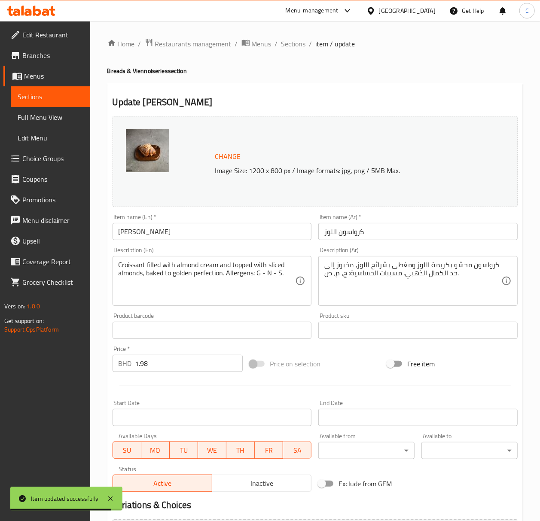
drag, startPoint x: 294, startPoint y: 45, endPoint x: 543, endPoint y: 92, distance: 253.6
click at [294, 45] on span "Sections" at bounding box center [293, 44] width 24 height 10
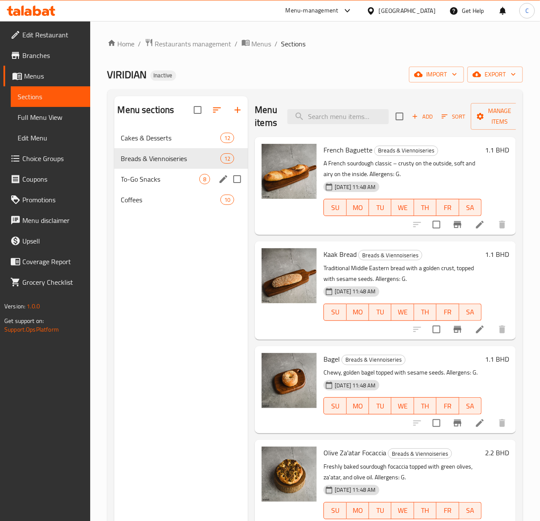
click at [153, 170] on div "To-Go Snacks 8" at bounding box center [181, 179] width 134 height 21
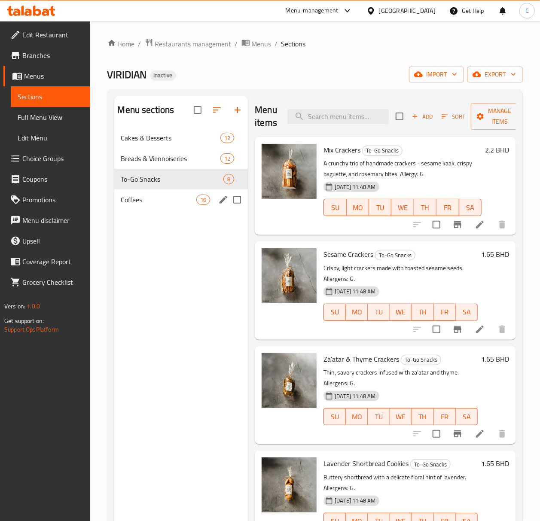
click at [159, 197] on span "Coffees" at bounding box center [159, 200] width 76 height 10
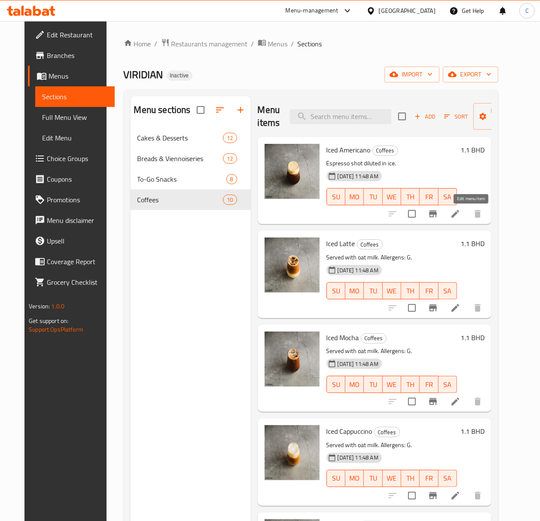
click at [461, 214] on icon at bounding box center [455, 214] width 10 height 10
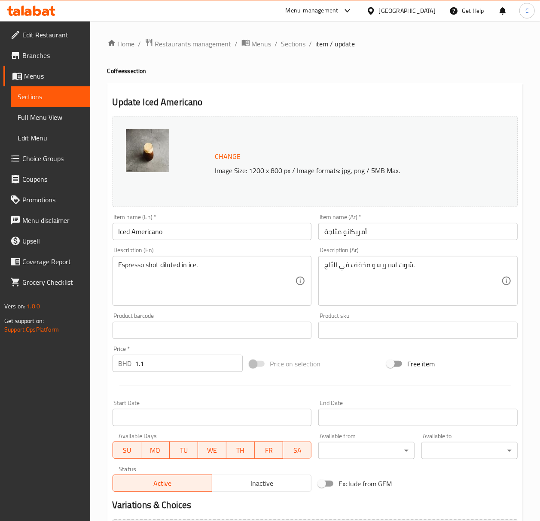
click at [351, 229] on input "أمريكانو مثلجة" at bounding box center [417, 231] width 199 height 17
paste input "text"
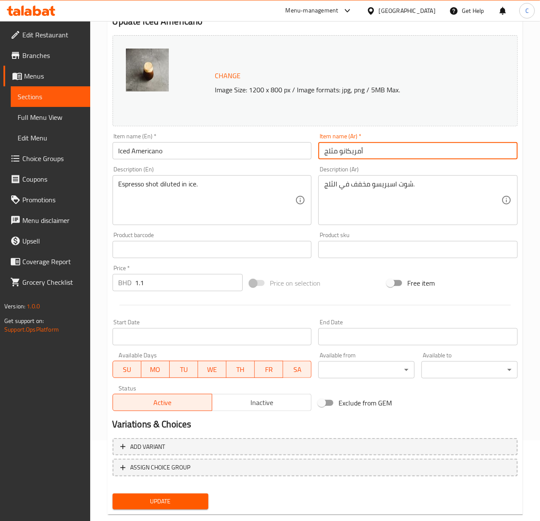
scroll to position [98, 0]
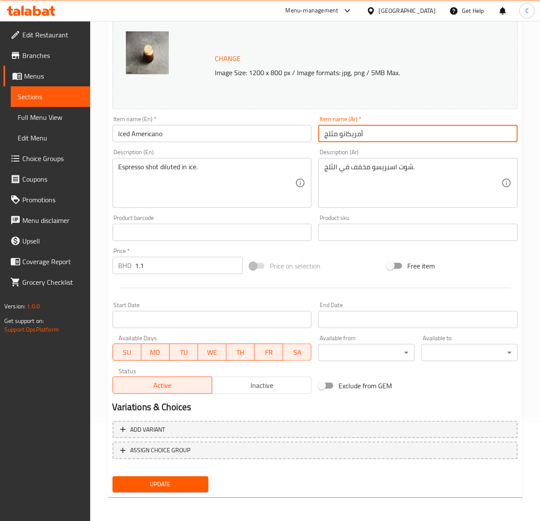
type input "أمريكانو مثلج"
drag, startPoint x: 200, startPoint y: 479, endPoint x: 460, endPoint y: 347, distance: 290.9
click at [200, 361] on span "Update" at bounding box center [160, 484] width 83 height 11
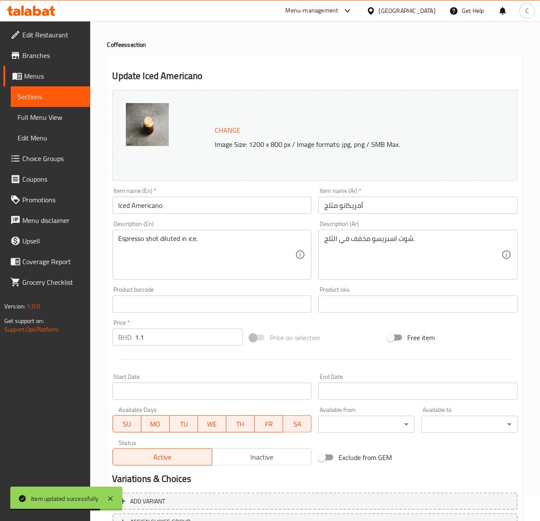
scroll to position [0, 0]
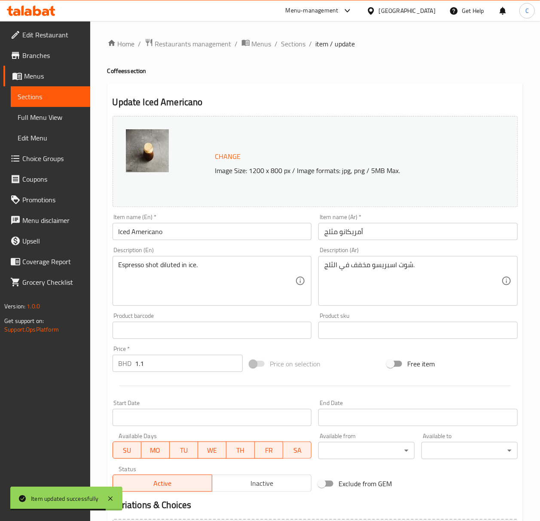
drag, startPoint x: 303, startPoint y: 44, endPoint x: 393, endPoint y: 58, distance: 91.4
click at [303, 44] on span "Sections" at bounding box center [293, 44] width 24 height 10
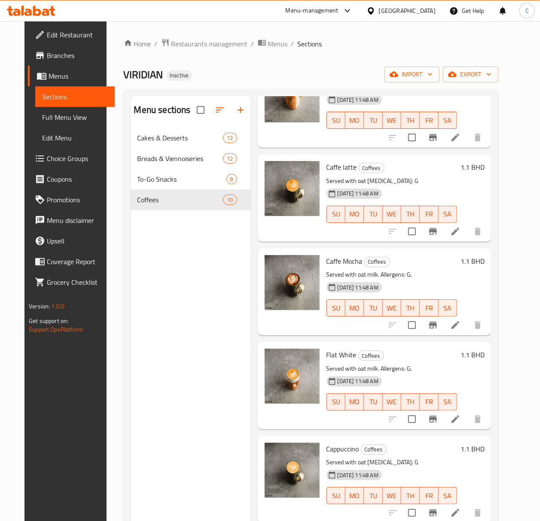
scroll to position [460, 0]
click at [465, 229] on li at bounding box center [455, 231] width 24 height 15
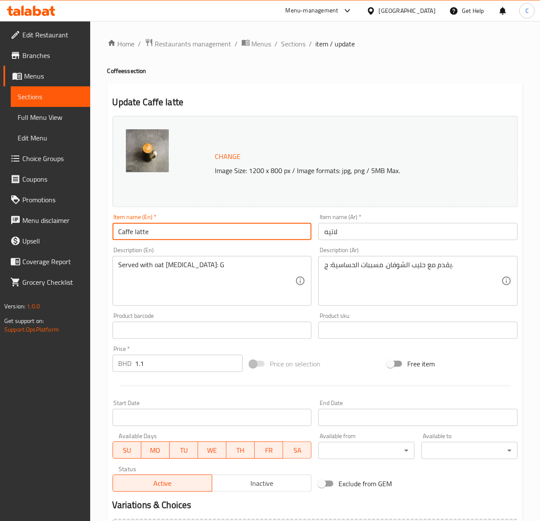
click at [278, 234] on input "Caffe latte" at bounding box center [212, 231] width 199 height 17
paste input "è L"
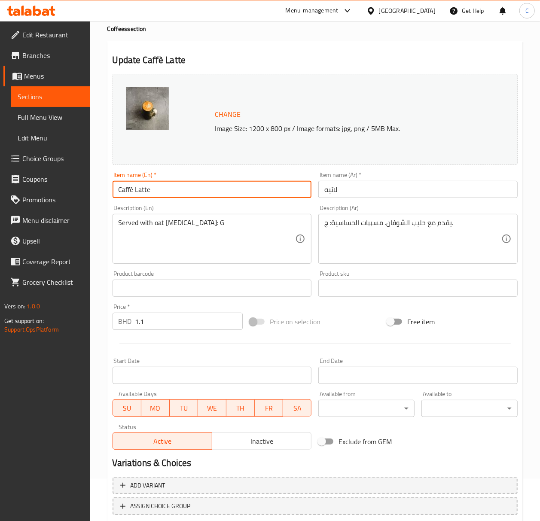
scroll to position [98, 0]
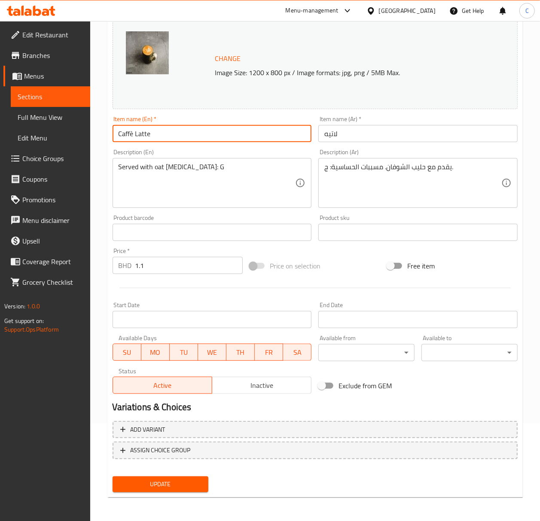
click at [180, 361] on div "Update" at bounding box center [160, 484] width 103 height 23
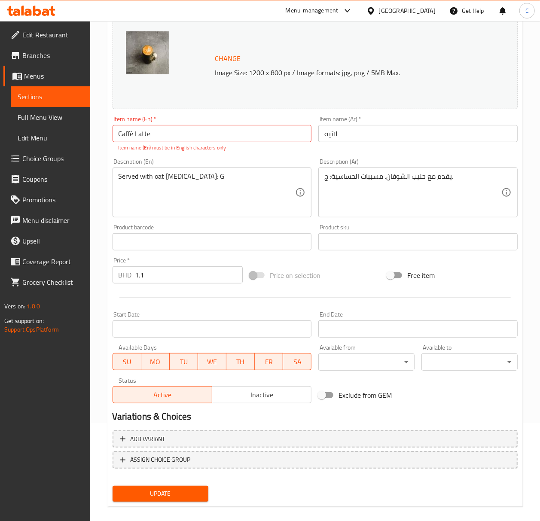
click at [131, 134] on input "Caffè Latte" at bounding box center [212, 133] width 199 height 17
click at [131, 132] on input "Caffè Latte" at bounding box center [212, 133] width 199 height 17
type input "Caffe Latte"
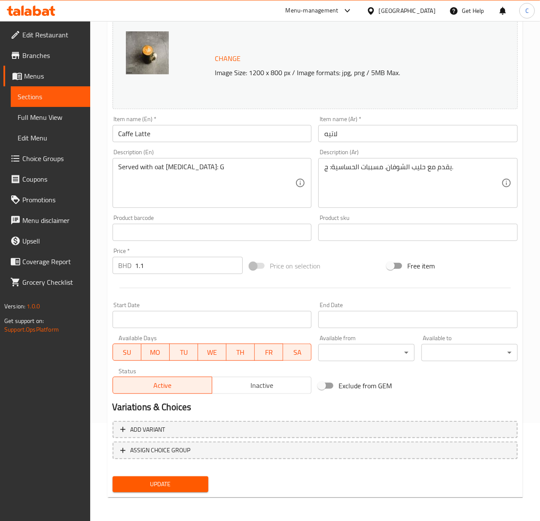
click at [373, 137] on input "لاتيه" at bounding box center [417, 133] width 199 height 17
paste input "وكا"
type input "موكا"
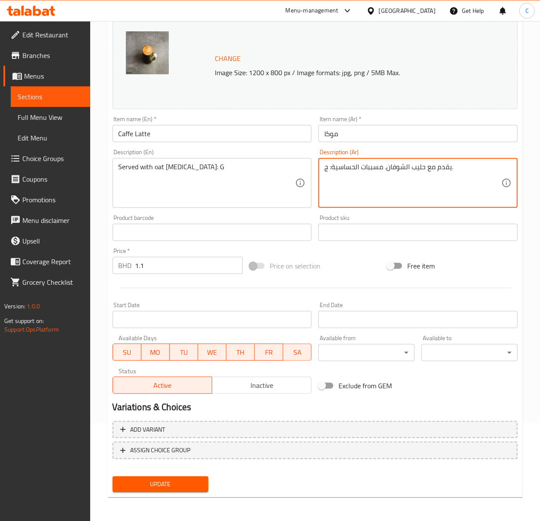
drag, startPoint x: 335, startPoint y: 269, endPoint x: 335, endPoint y: 273, distance: 4.7
click at [336, 272] on div "Price on selection" at bounding box center [315, 265] width 138 height 23
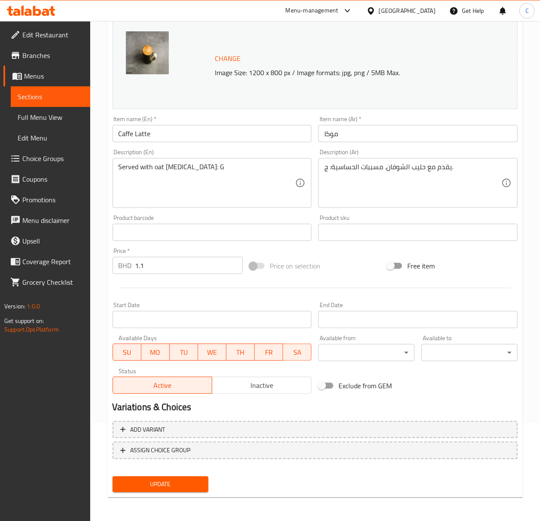
click at [168, 361] on span "Update" at bounding box center [160, 484] width 83 height 11
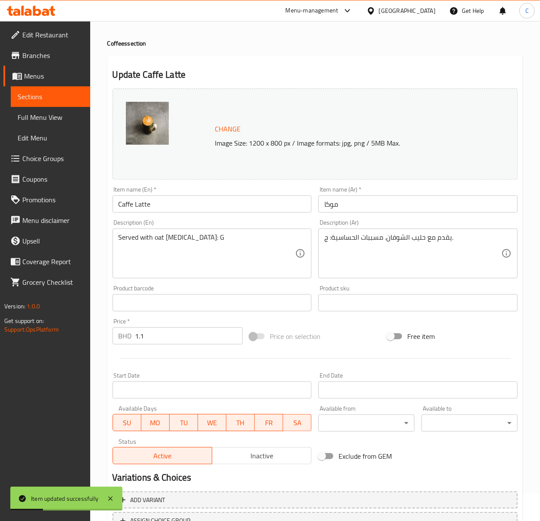
scroll to position [0, 0]
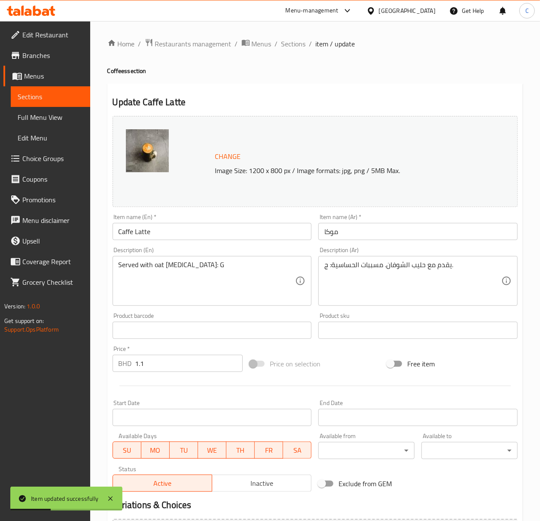
click at [298, 44] on span "Sections" at bounding box center [293, 44] width 24 height 10
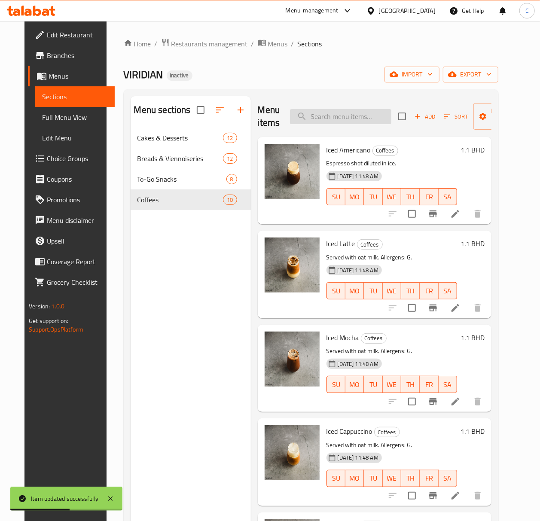
click at [329, 118] on input "search" at bounding box center [340, 116] width 101 height 15
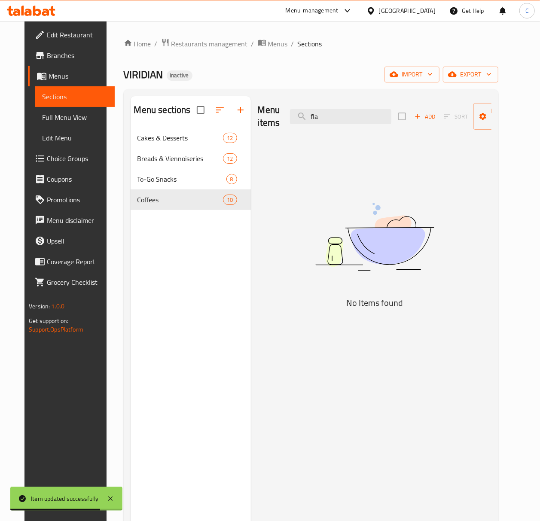
type input "flat"
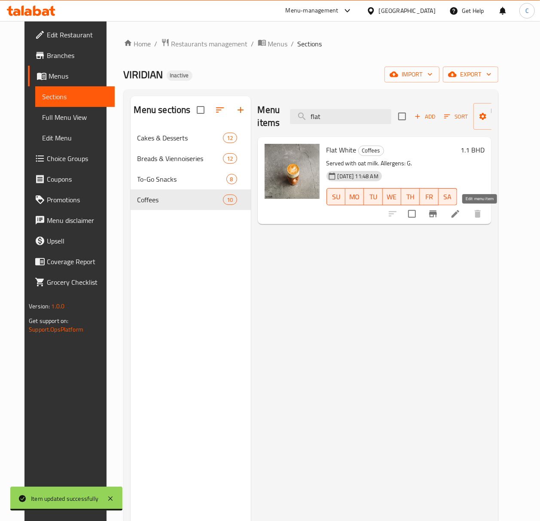
click at [461, 217] on icon at bounding box center [455, 214] width 10 height 10
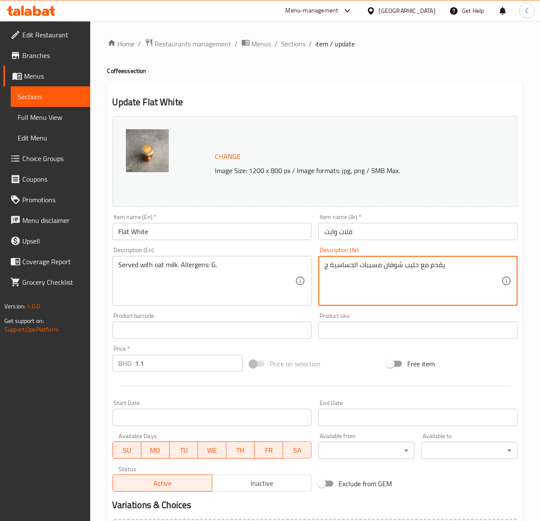
click at [406, 269] on textarea "يقدم مع حليب شوفان مسببات الحساسية ج" at bounding box center [412, 281] width 177 height 41
paste textarea "لشوفان. مسببات الحساسية: ج."
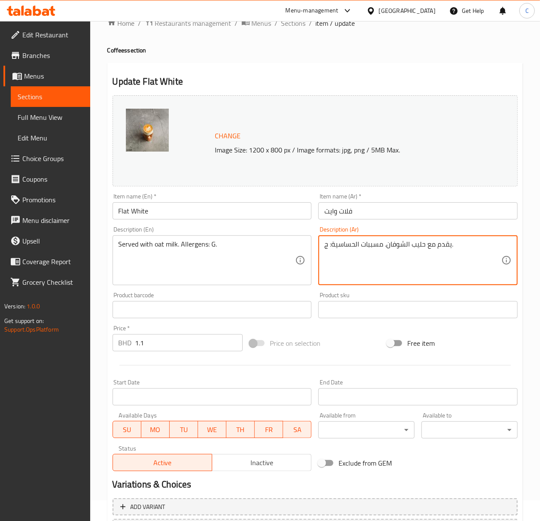
scroll to position [57, 0]
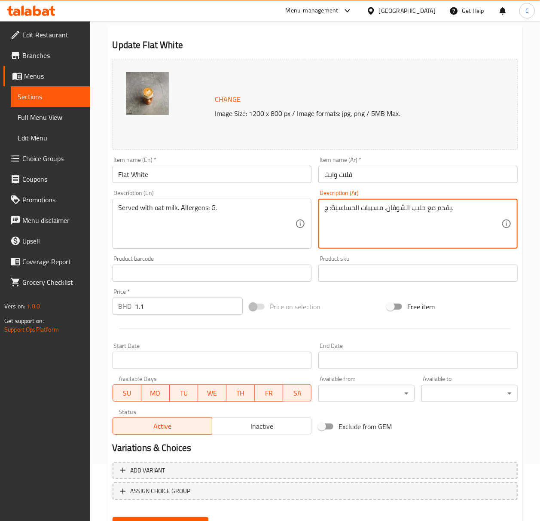
type textarea "يقدم مع حليب الشوفان. مسببات الحساسية: ج."
click at [311, 255] on div "Product barcode Product barcode" at bounding box center [212, 268] width 206 height 33
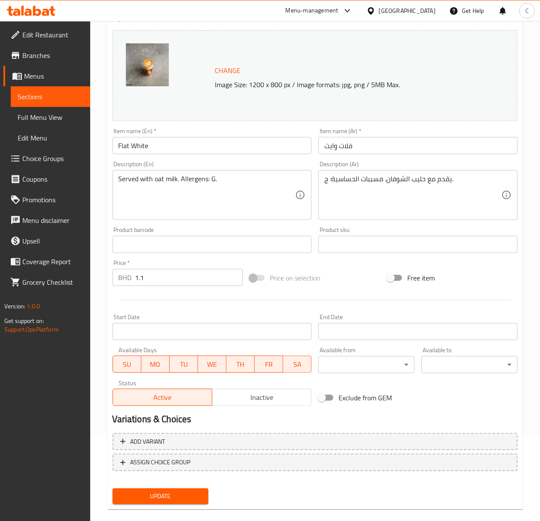
scroll to position [98, 0]
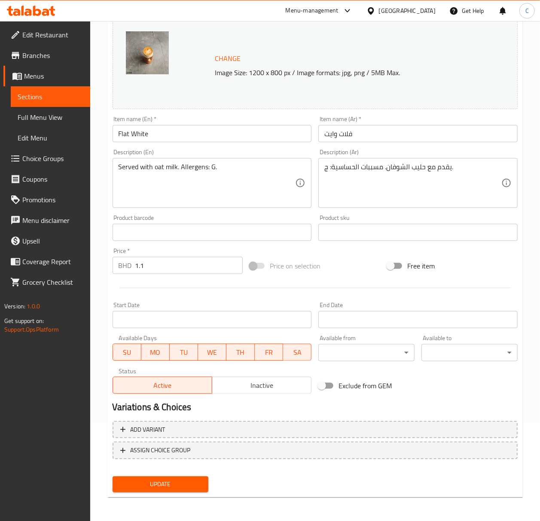
click at [177, 361] on span "Update" at bounding box center [160, 484] width 83 height 11
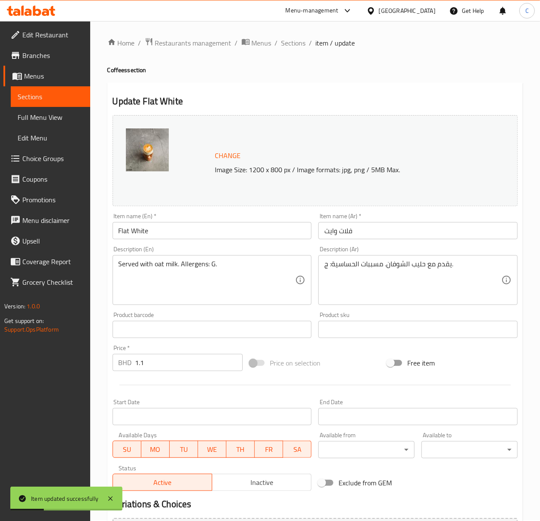
scroll to position [0, 0]
click at [296, 45] on span "Sections" at bounding box center [293, 44] width 24 height 10
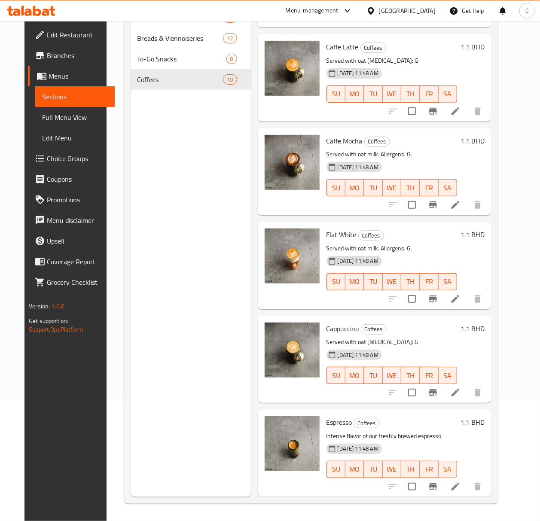
scroll to position [121, 0]
click at [461, 361] on icon at bounding box center [455, 393] width 10 height 10
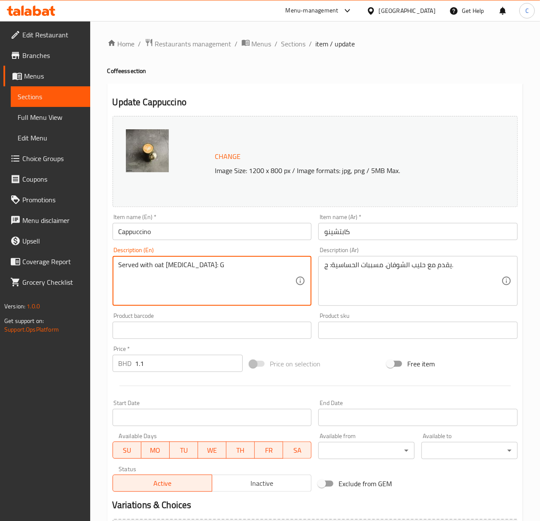
paste textarea "ens: G."
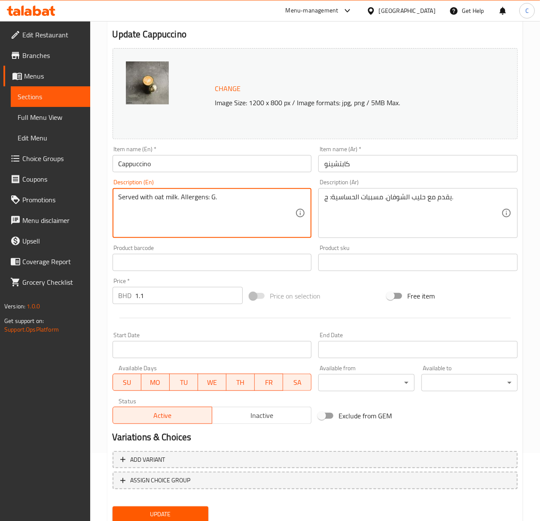
scroll to position [98, 0]
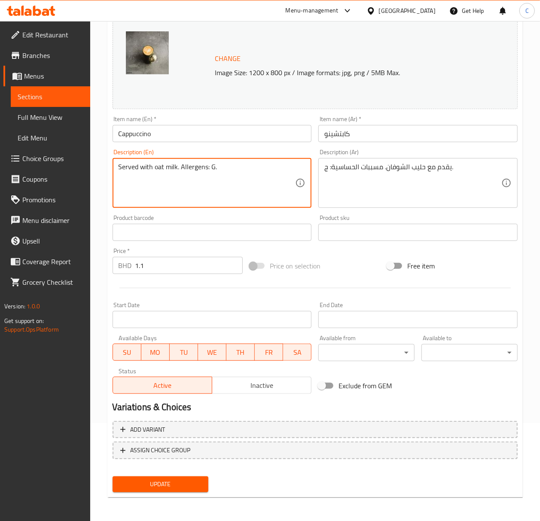
type textarea "Served with oat milk. Allergens: G."
click at [187, 361] on span "Update" at bounding box center [160, 484] width 83 height 11
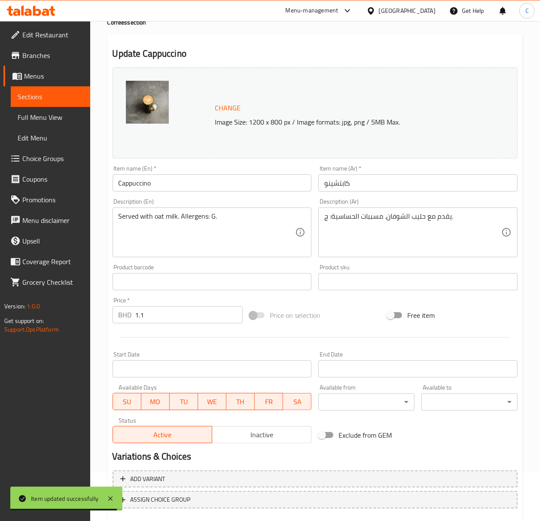
scroll to position [0, 0]
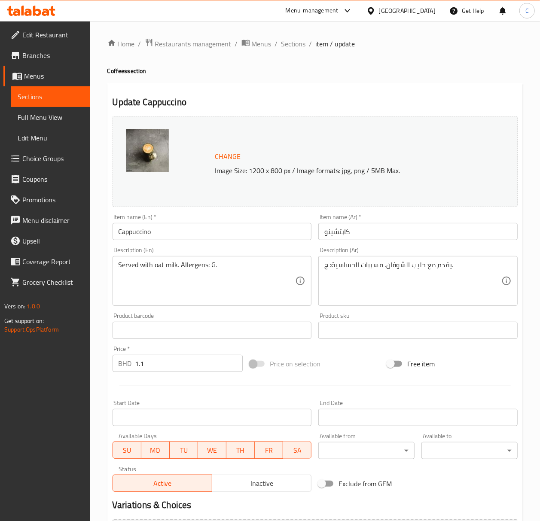
click at [290, 47] on span "Sections" at bounding box center [293, 44] width 24 height 10
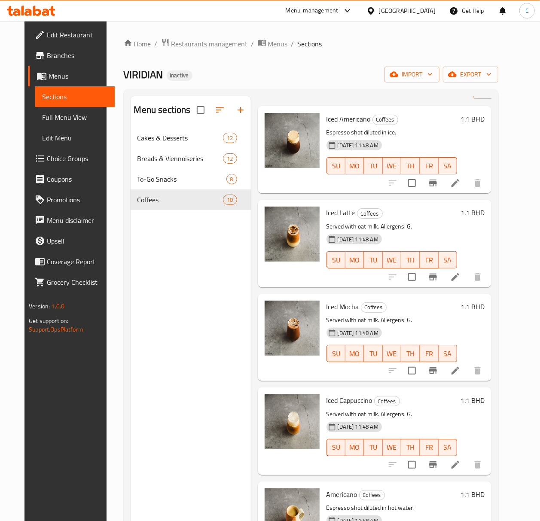
scroll to position [57, 0]
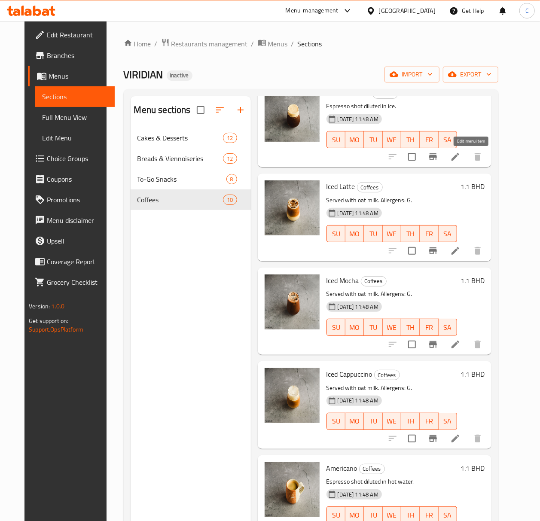
click at [459, 160] on icon at bounding box center [456, 157] width 8 height 8
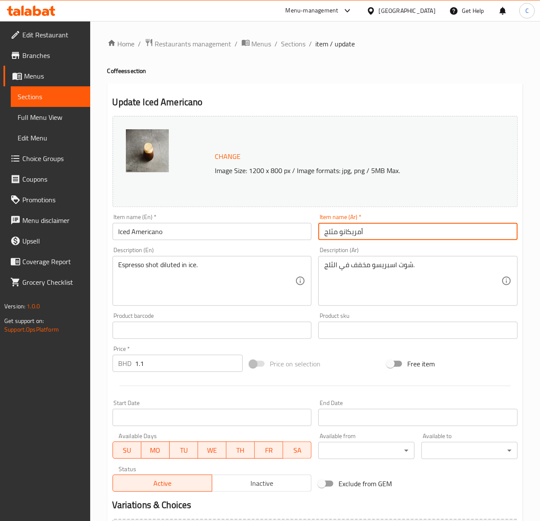
drag, startPoint x: 393, startPoint y: 226, endPoint x: 294, endPoint y: 220, distance: 98.6
click at [296, 220] on div "Change Image Size: 1200 x 800 px / Image formats: jpg, png / 5MB Max. Item name…" at bounding box center [315, 304] width 412 height 383
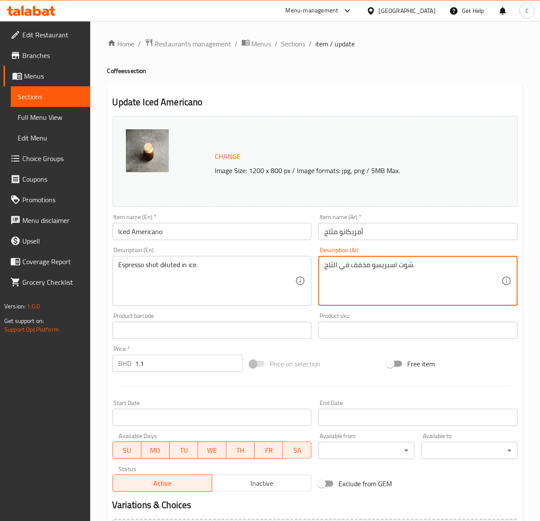
click at [290, 46] on span "Sections" at bounding box center [293, 44] width 24 height 10
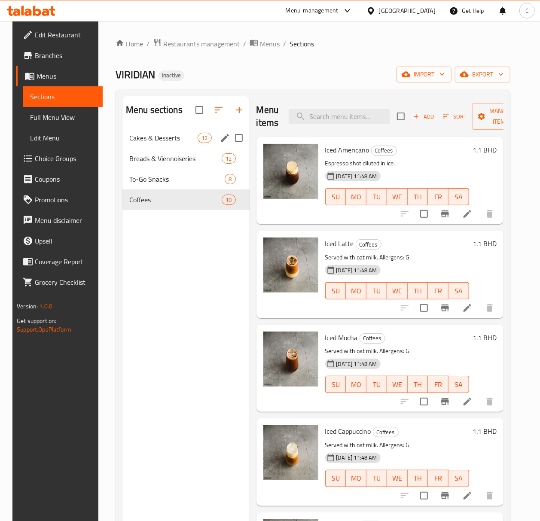
drag, startPoint x: 155, startPoint y: 145, endPoint x: 278, endPoint y: 136, distance: 123.6
click at [155, 145] on div "Cakes & Desserts 12" at bounding box center [185, 138] width 127 height 21
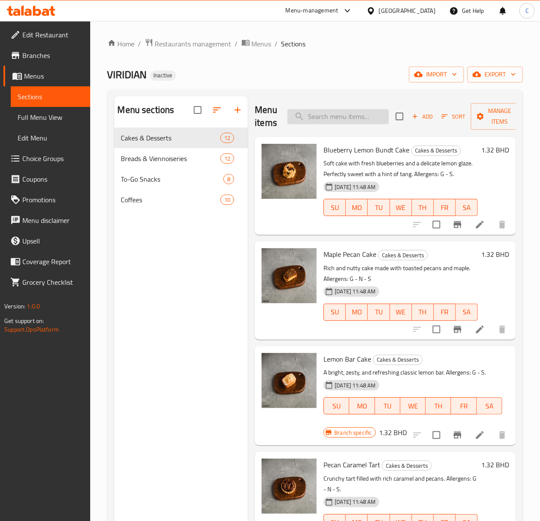
click at [341, 115] on input "search" at bounding box center [337, 116] width 101 height 15
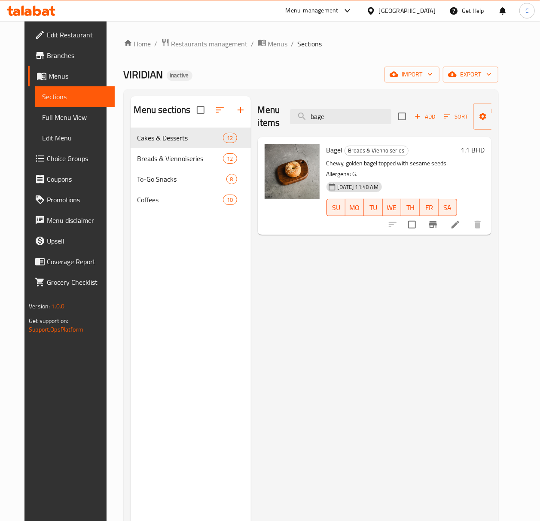
type input "bage"
click at [461, 220] on icon at bounding box center [455, 225] width 10 height 10
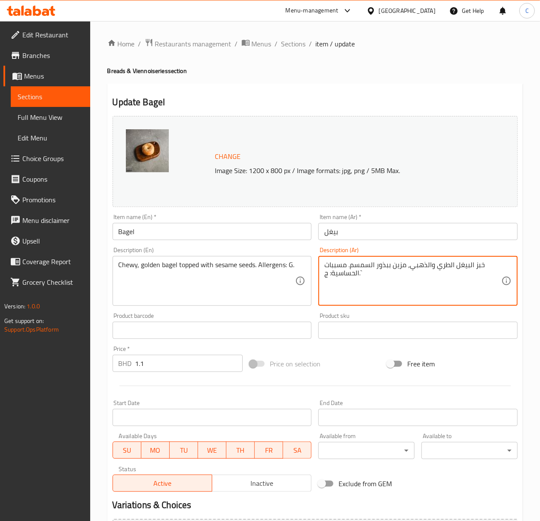
type textarea "خبز البيغل الطري والذهبي، مزين ببذور السمسم. مسببات الحساسية: ج.`"
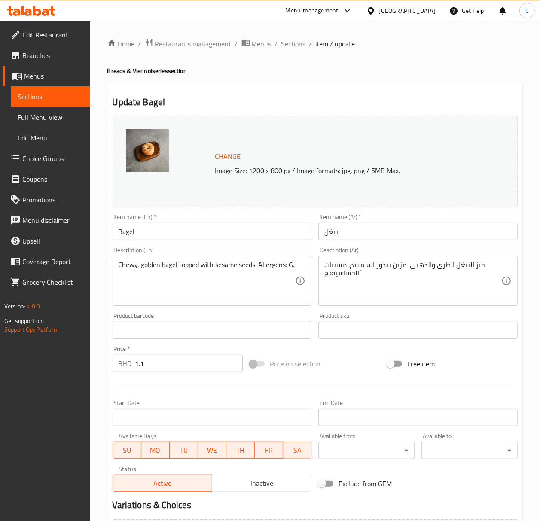
drag, startPoint x: 300, startPoint y: 45, endPoint x: 547, endPoint y: 91, distance: 251.3
click at [300, 45] on span "Sections" at bounding box center [293, 44] width 24 height 10
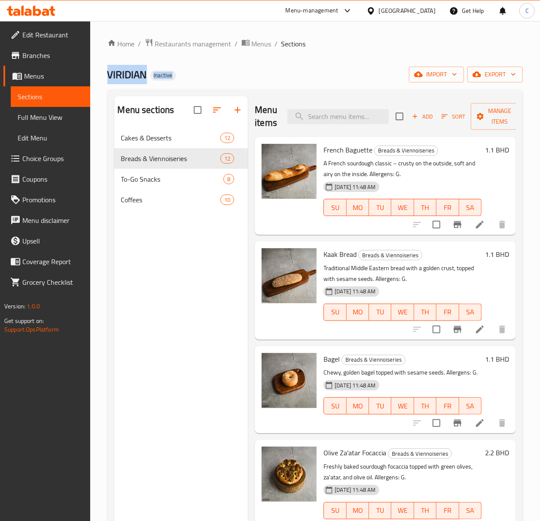
click at [428, 49] on div "Home / Restaurants management / Menus / Sections VIRIDIAN Inactive import expor…" at bounding box center [315, 331] width 416 height 586
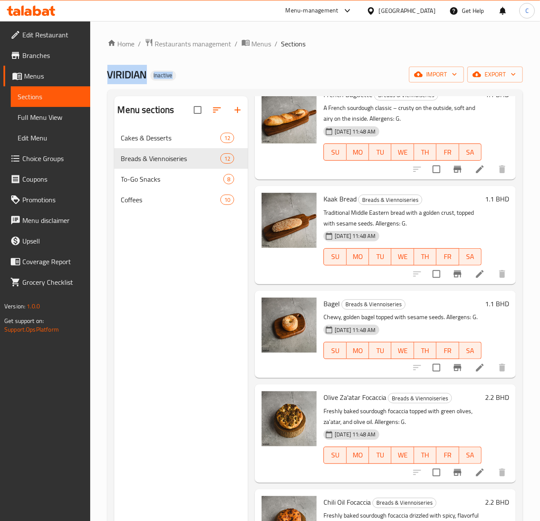
scroll to position [286, 0]
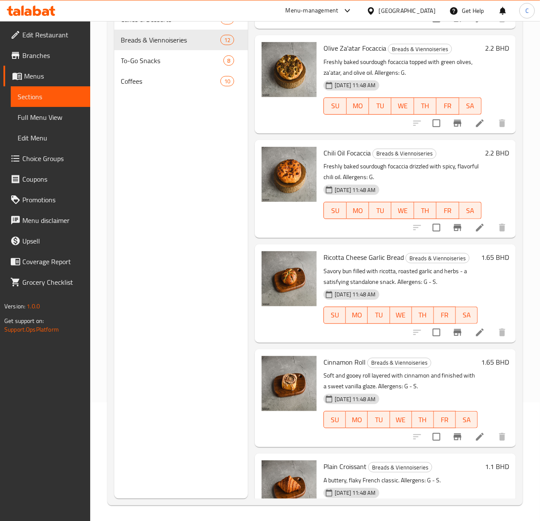
click at [157, 296] on div "Menu sections Cakes & Desserts 12 Breads & Viennoiseries 12 To-Go Snacks 8 Coff…" at bounding box center [181, 238] width 134 height 521
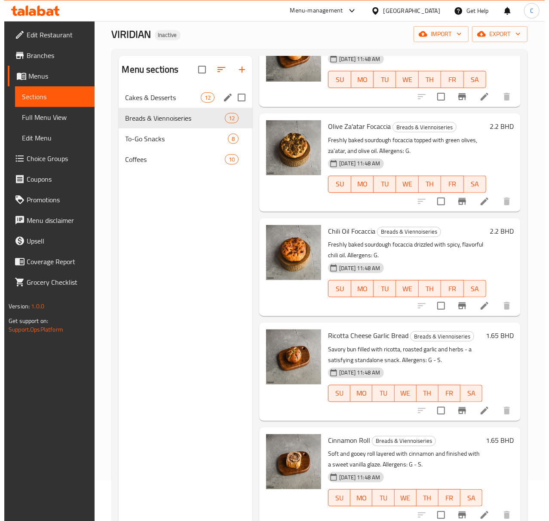
scroll to position [0, 0]
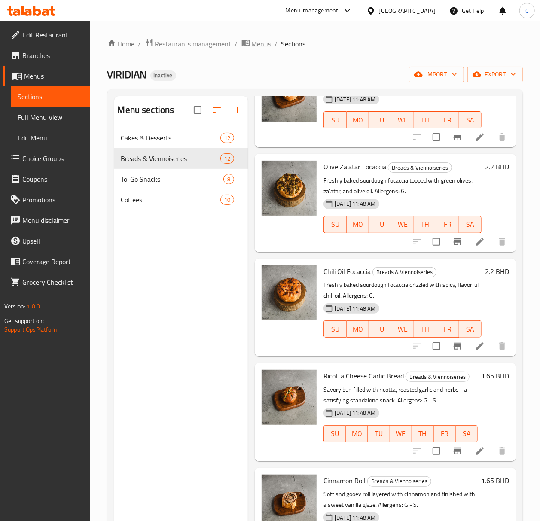
click at [254, 48] on span "Menus" at bounding box center [262, 44] width 20 height 10
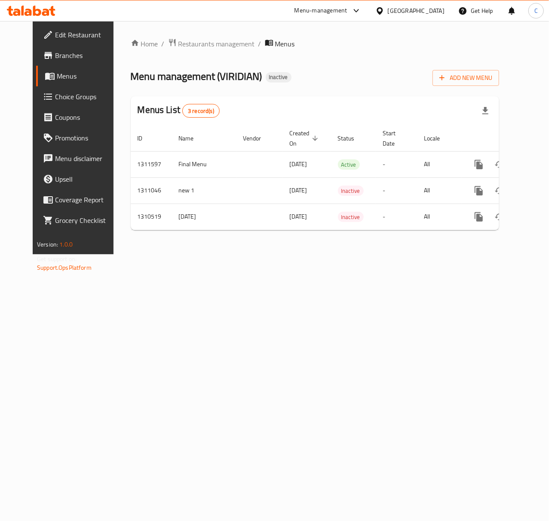
click at [358, 50] on div "Home / Restaurants management / Menus Menu management ( VIRIDIAN ) Inactive Add…" at bounding box center [315, 137] width 368 height 199
